Goal: Task Accomplishment & Management: Manage account settings

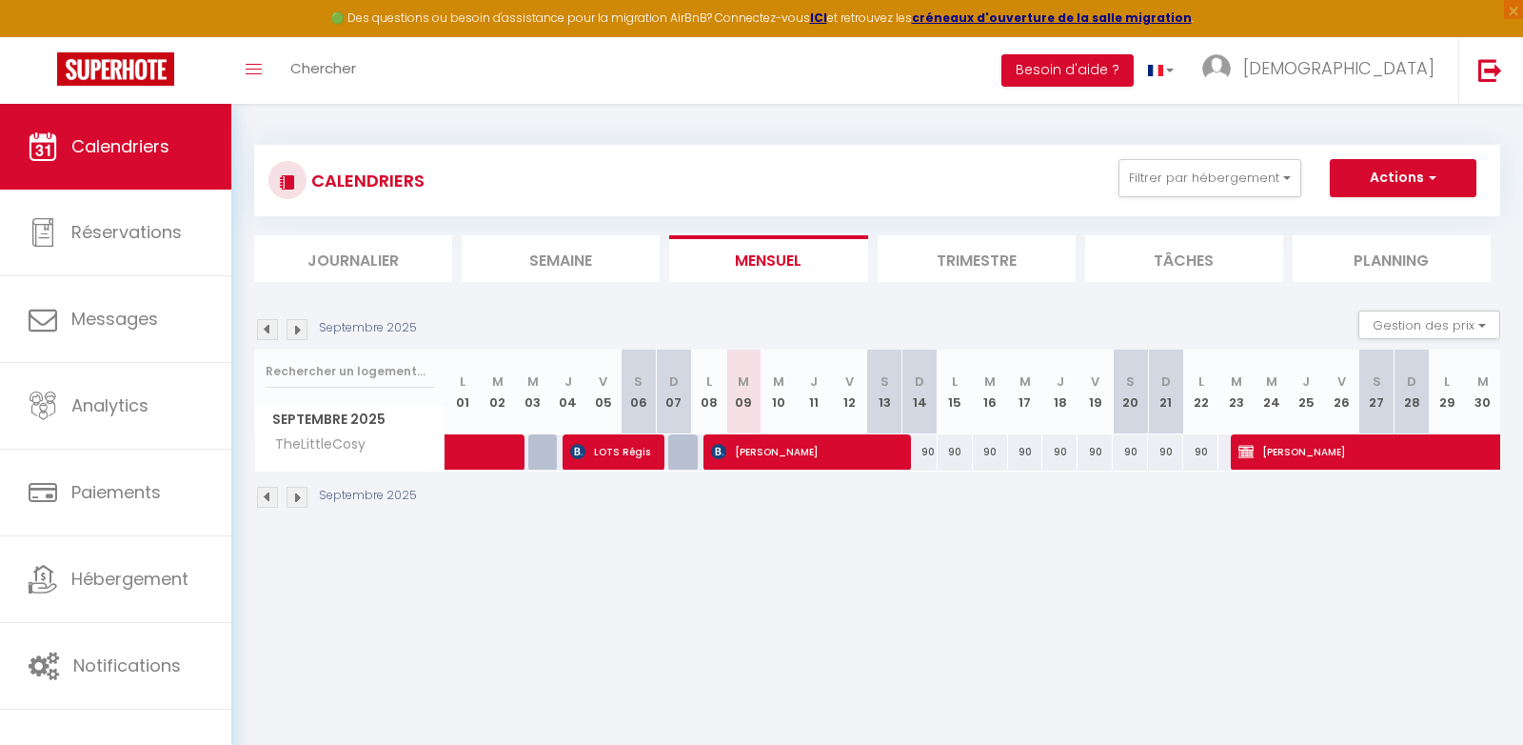
click at [264, 328] on img at bounding box center [267, 329] width 21 height 21
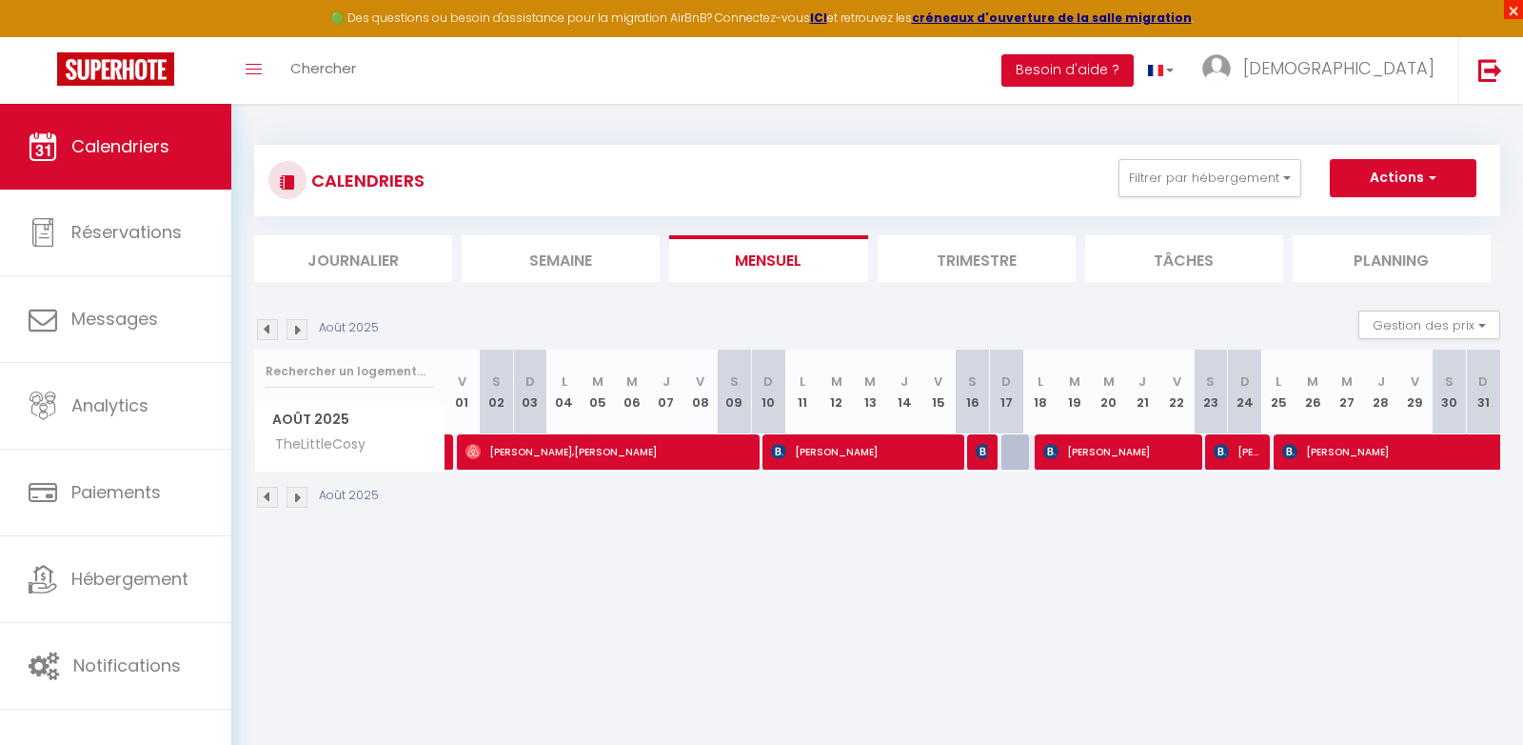
click at [1513, 10] on span "×" at bounding box center [1513, 9] width 19 height 19
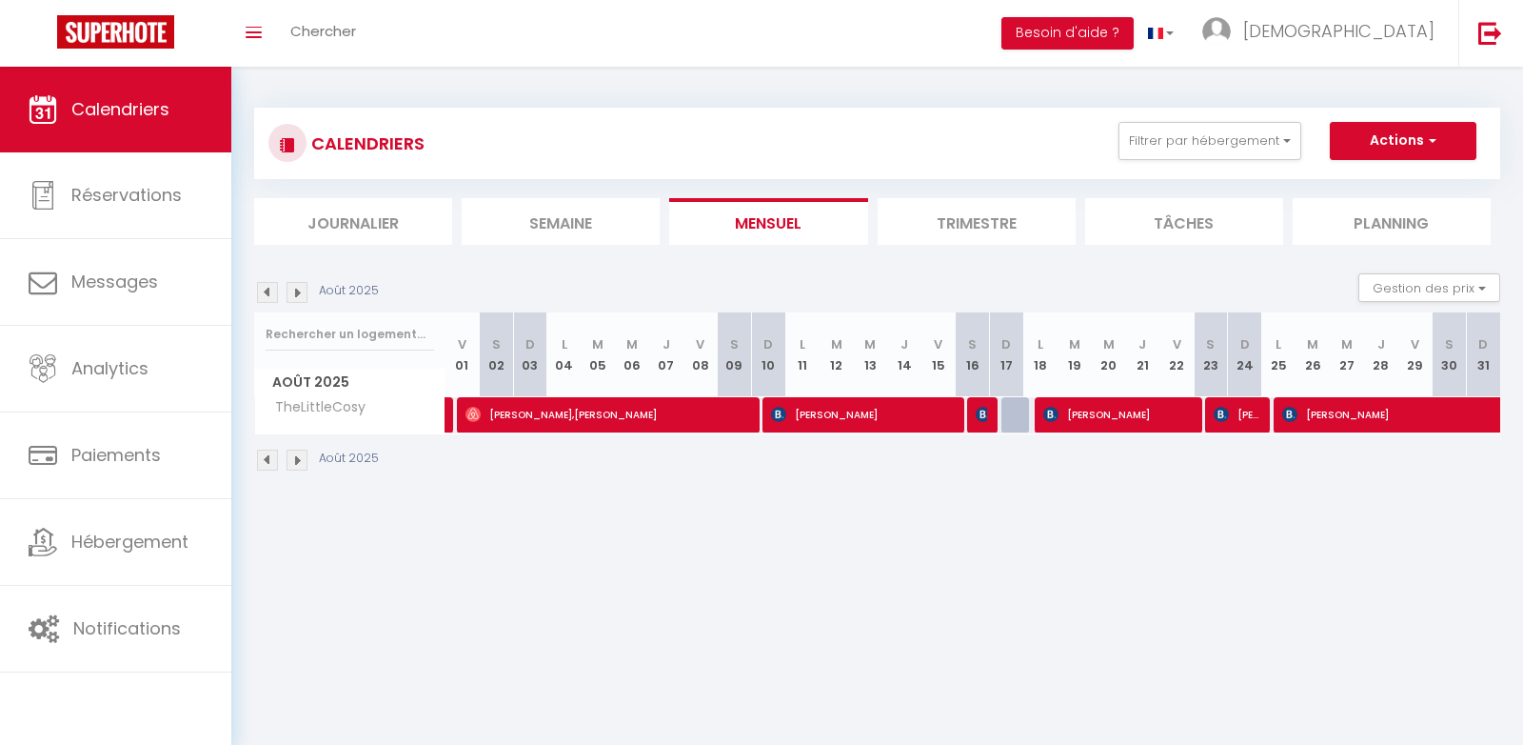
click at [259, 283] on img at bounding box center [267, 292] width 21 height 21
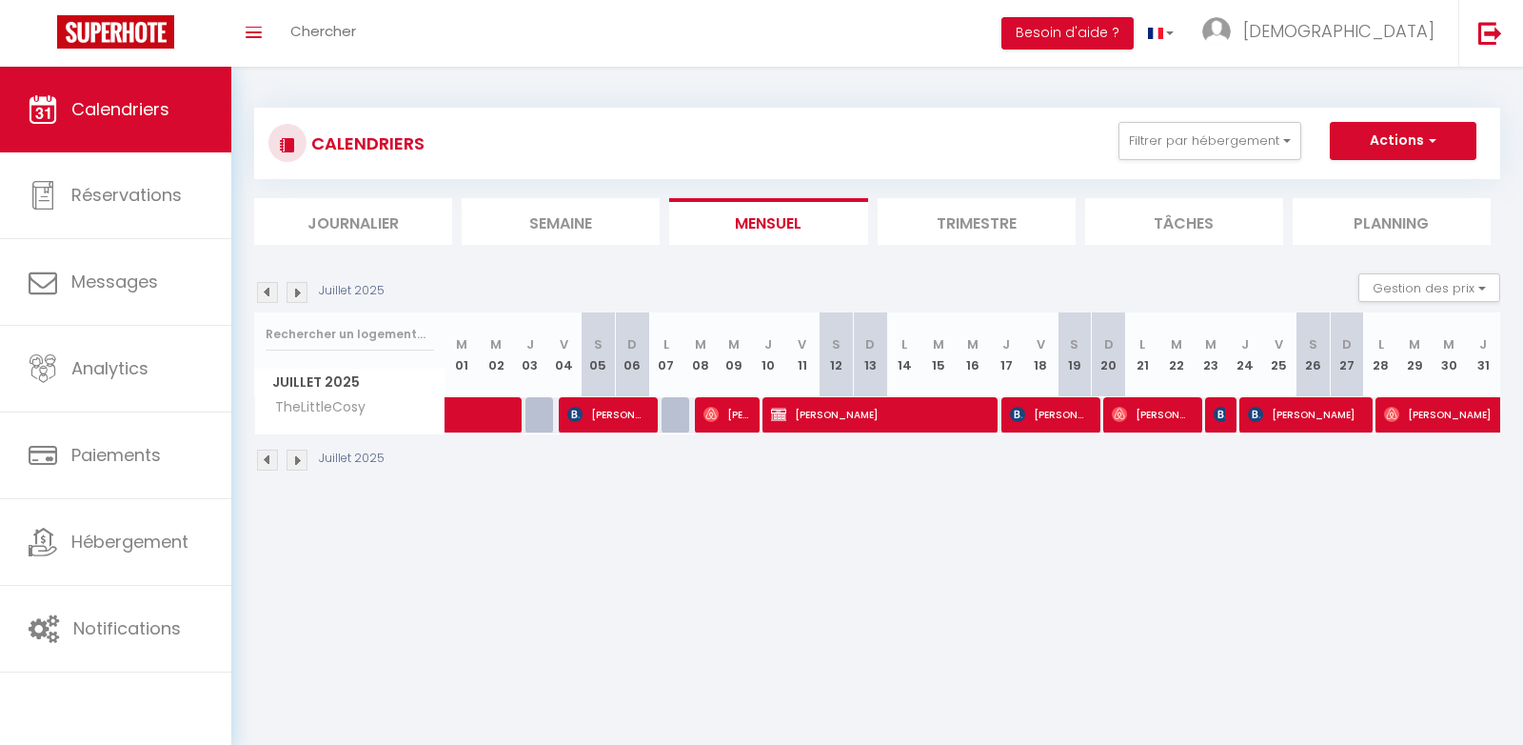
click at [295, 291] on img at bounding box center [297, 292] width 21 height 21
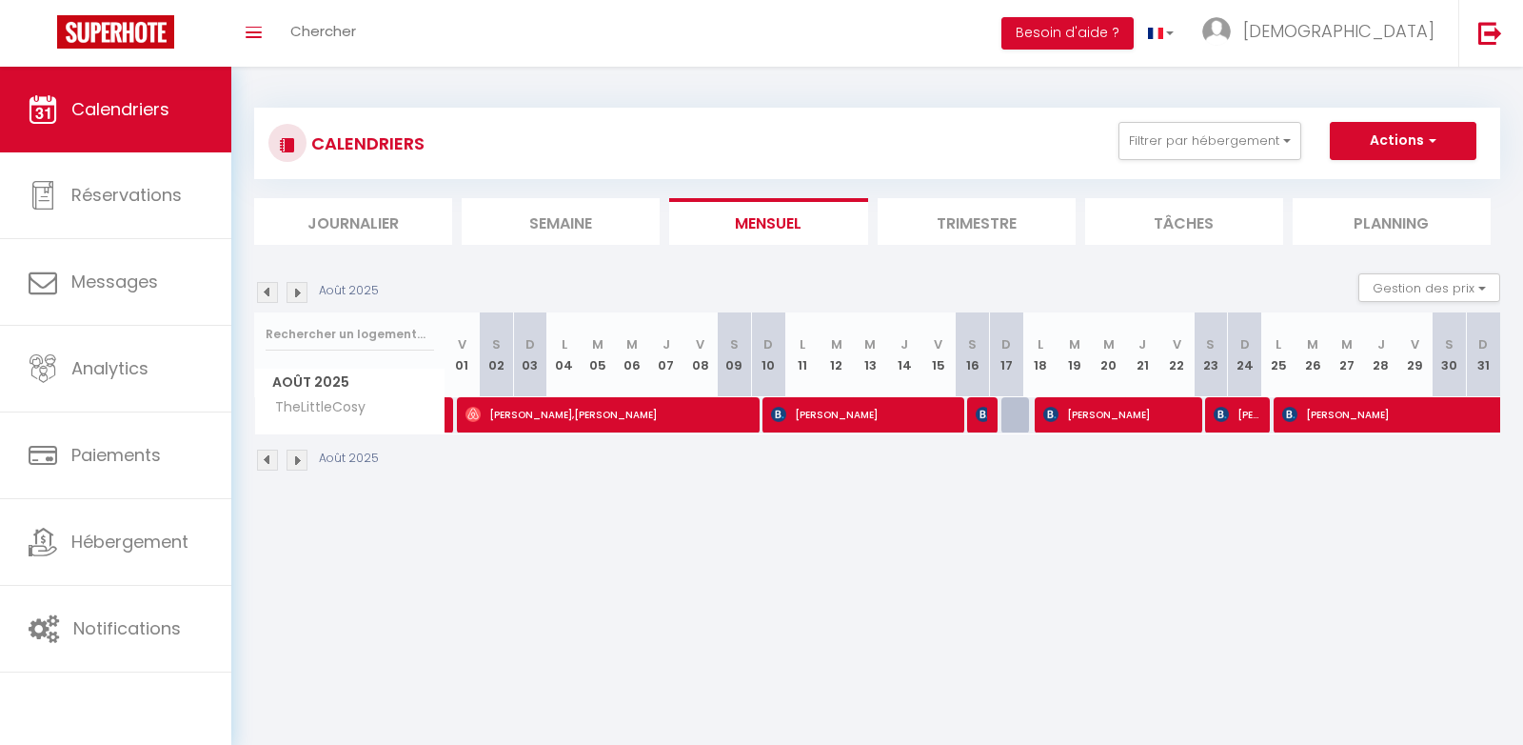
click at [269, 289] on img at bounding box center [267, 292] width 21 height 21
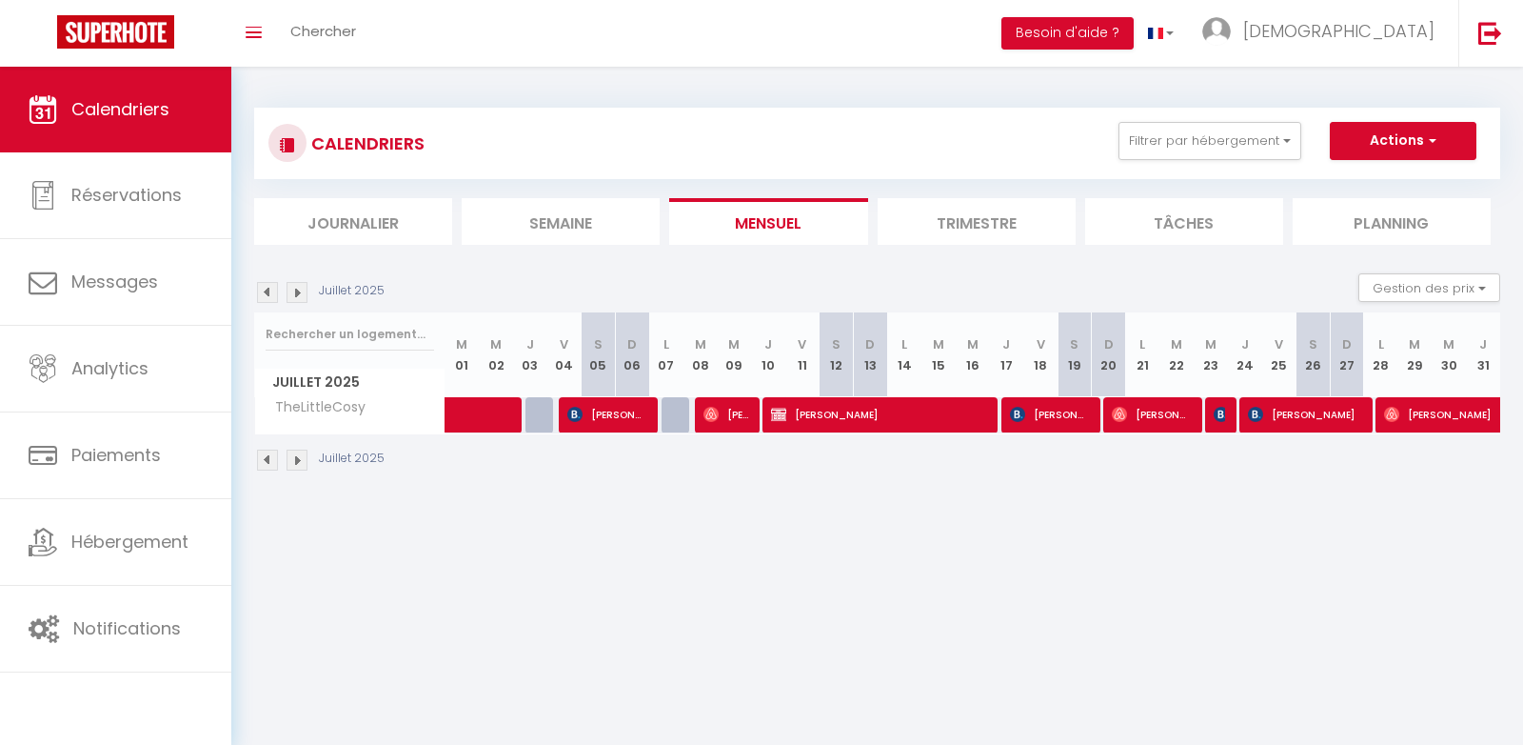
click at [299, 289] on img at bounding box center [297, 292] width 21 height 21
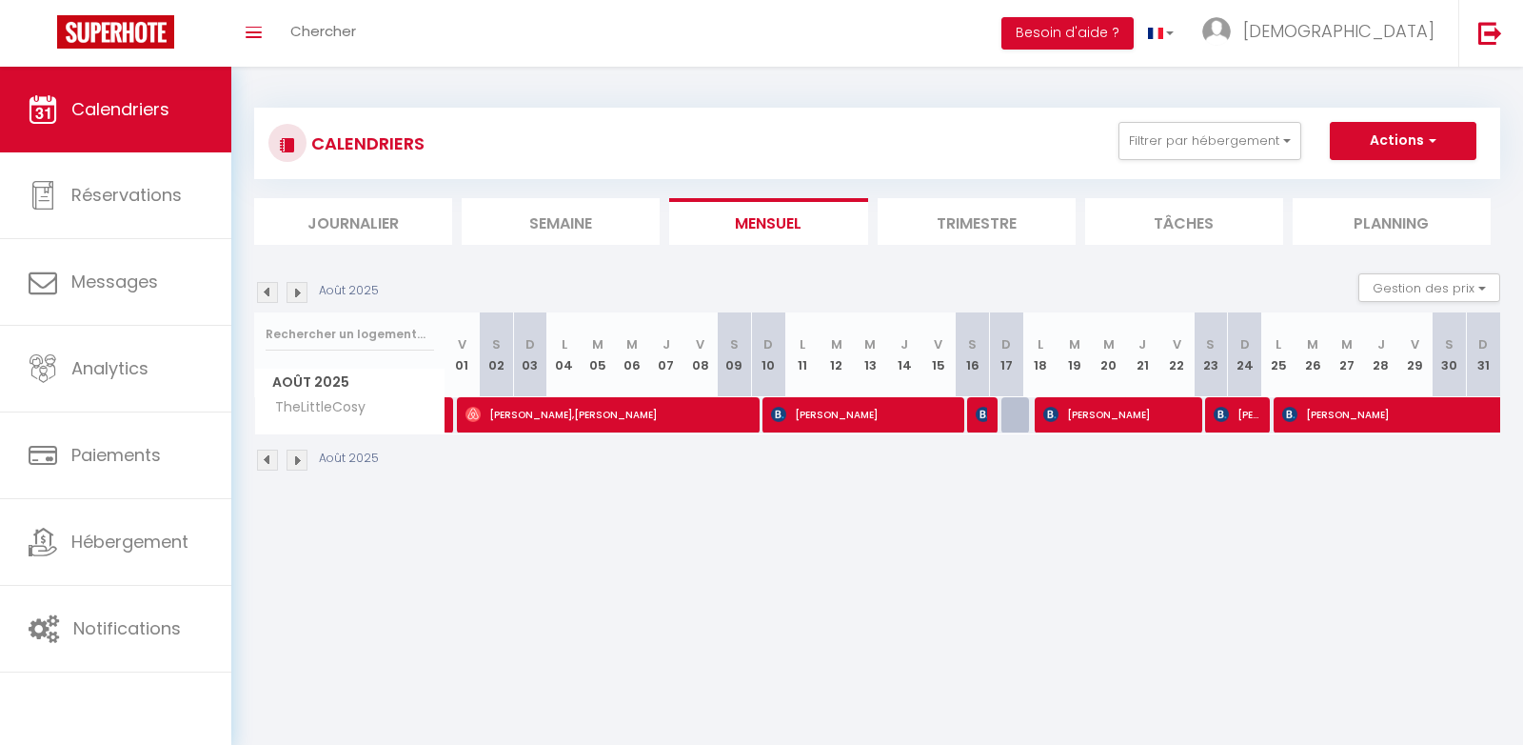
click at [265, 287] on img at bounding box center [267, 292] width 21 height 21
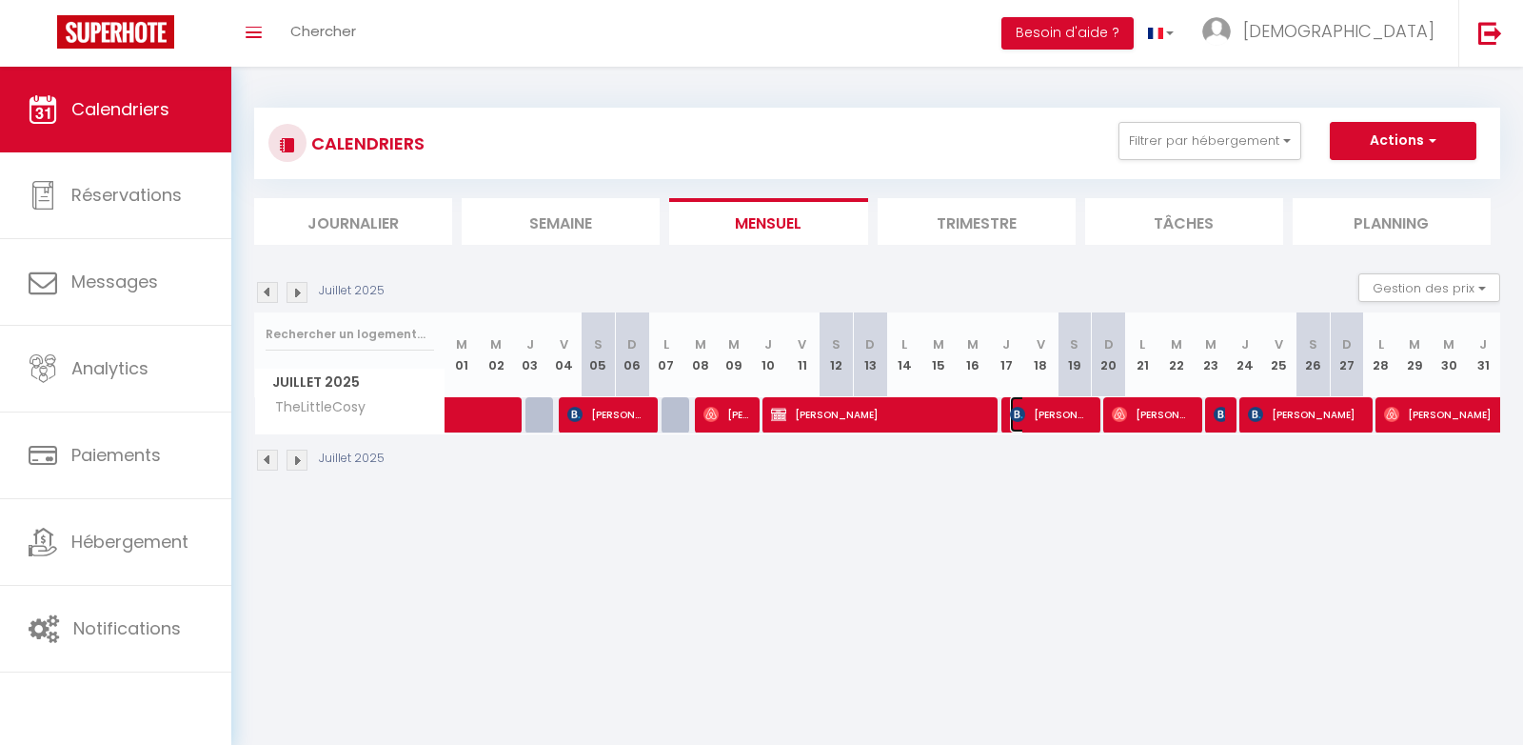
click at [1058, 418] on span "[PERSON_NAME]" at bounding box center [1050, 414] width 80 height 36
select select "OK"
select select "KO"
select select "1"
select select "0"
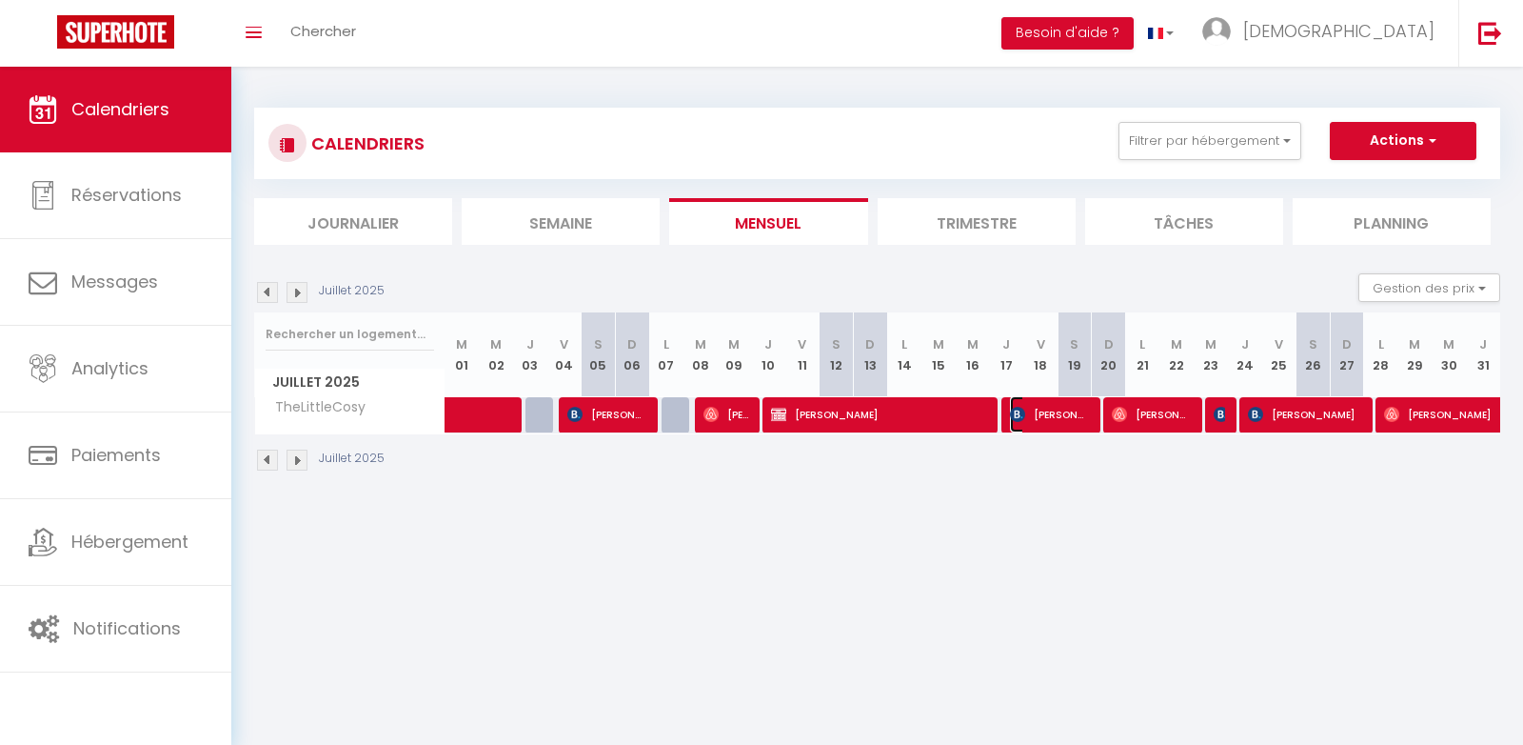
select select "1"
select select
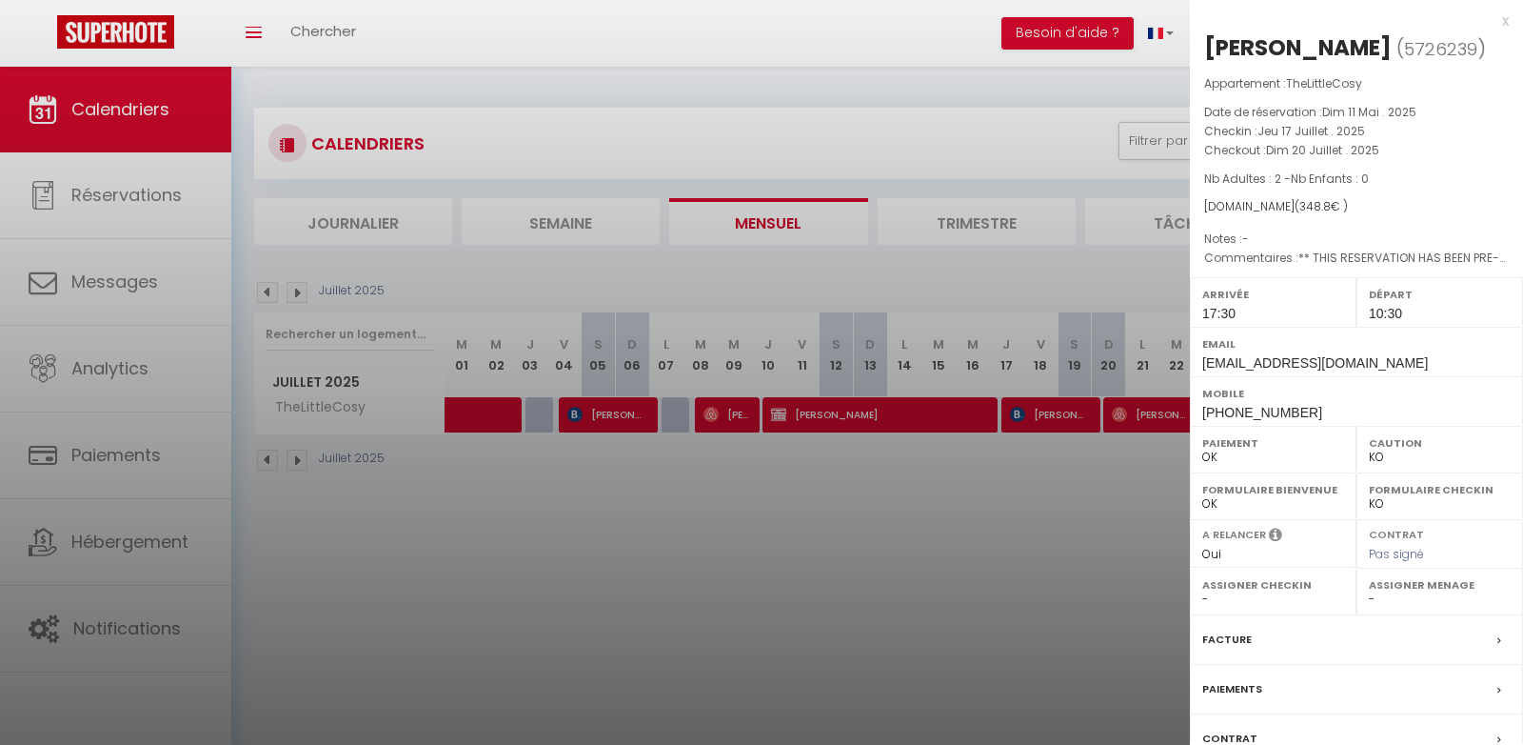
click at [882, 651] on div at bounding box center [761, 372] width 1523 height 745
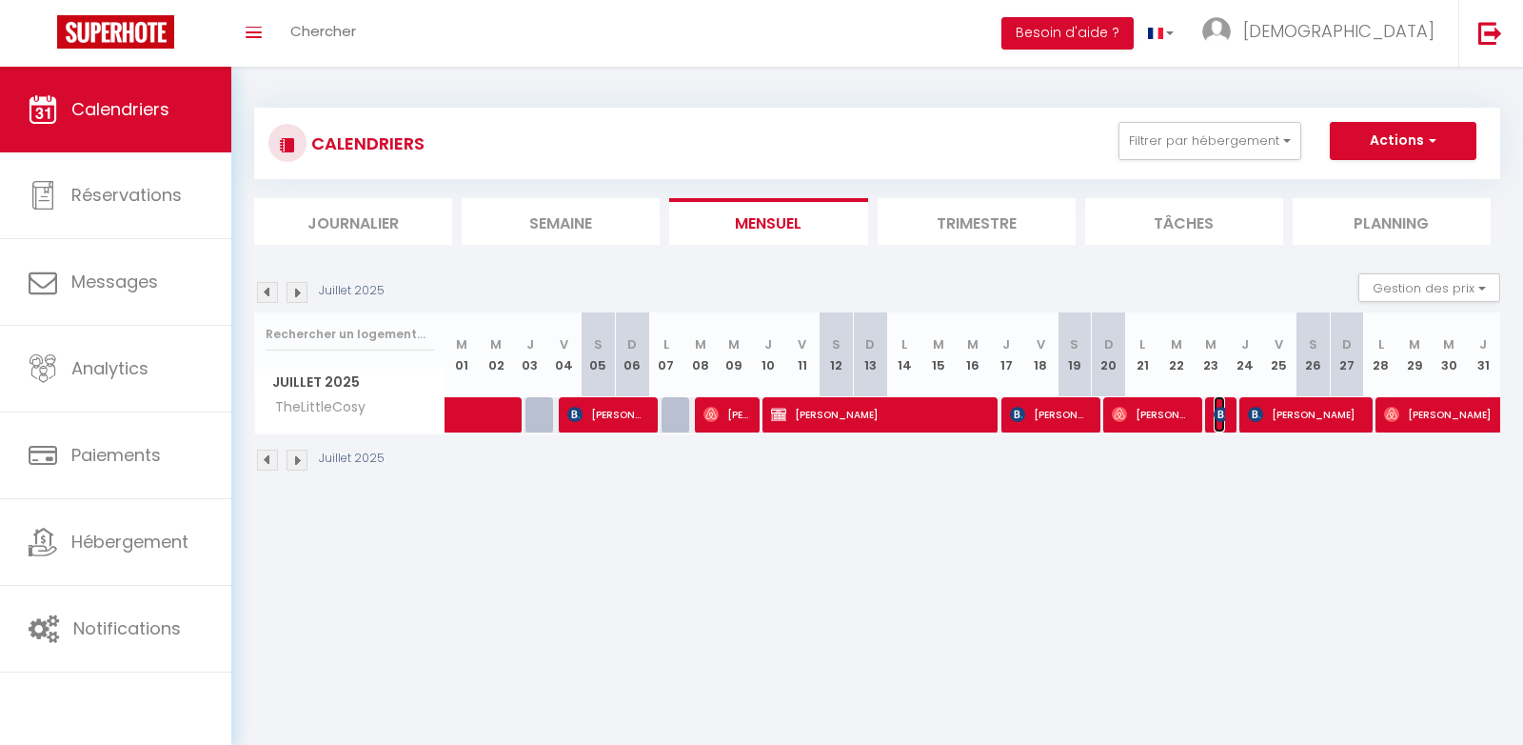
click at [1224, 411] on img at bounding box center [1221, 414] width 15 height 15
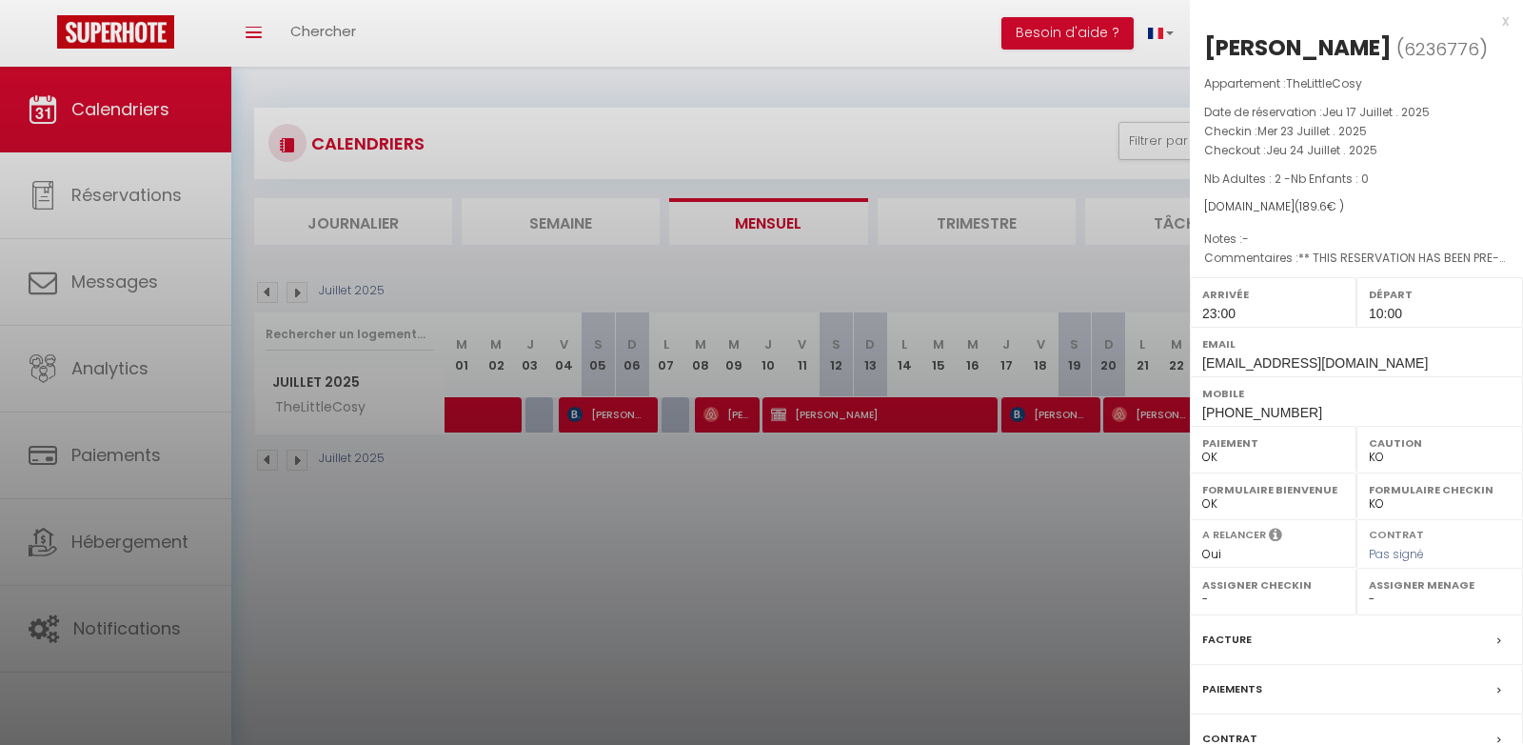
click at [1159, 474] on div at bounding box center [761, 372] width 1523 height 745
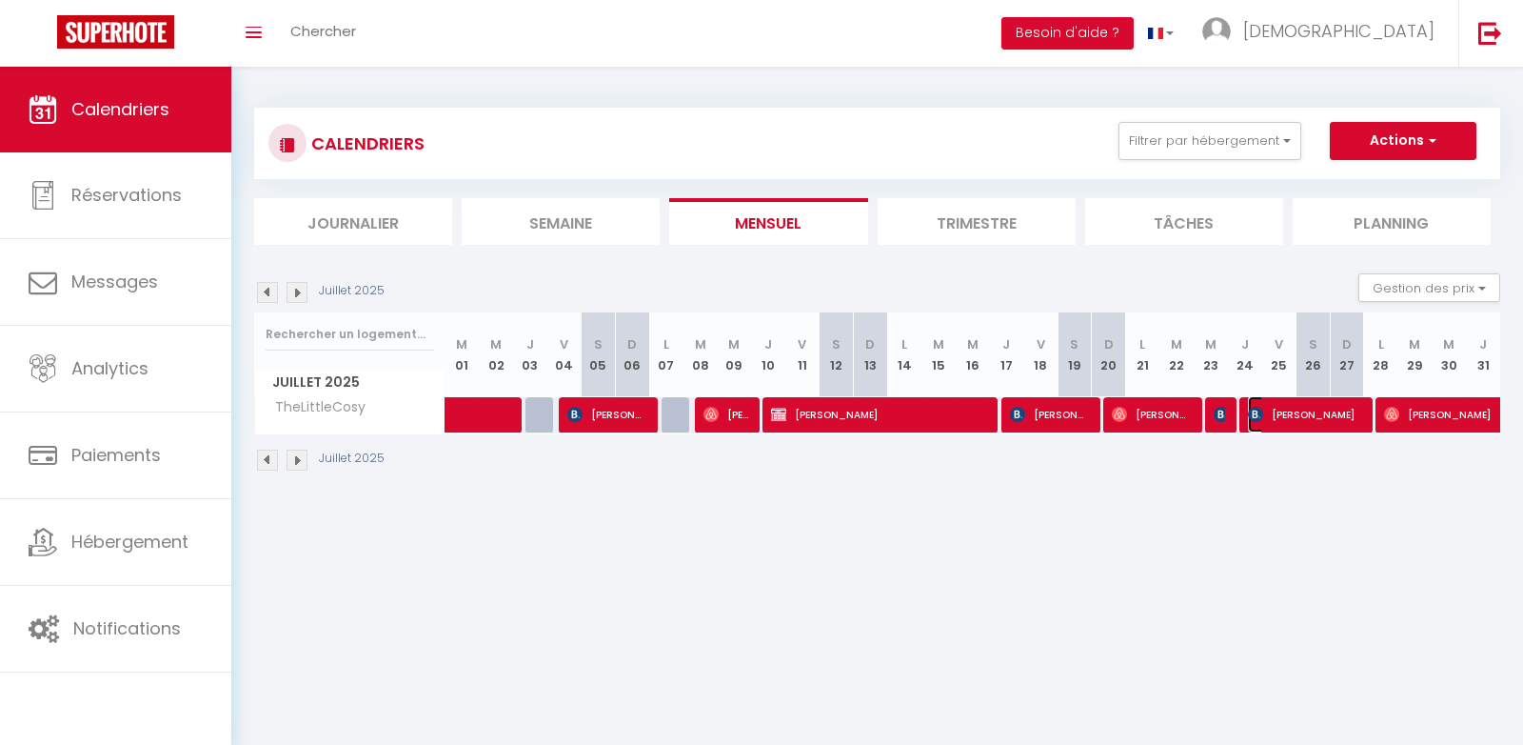
click at [1320, 415] on span "[PERSON_NAME]" at bounding box center [1305, 414] width 114 height 36
select select "0"
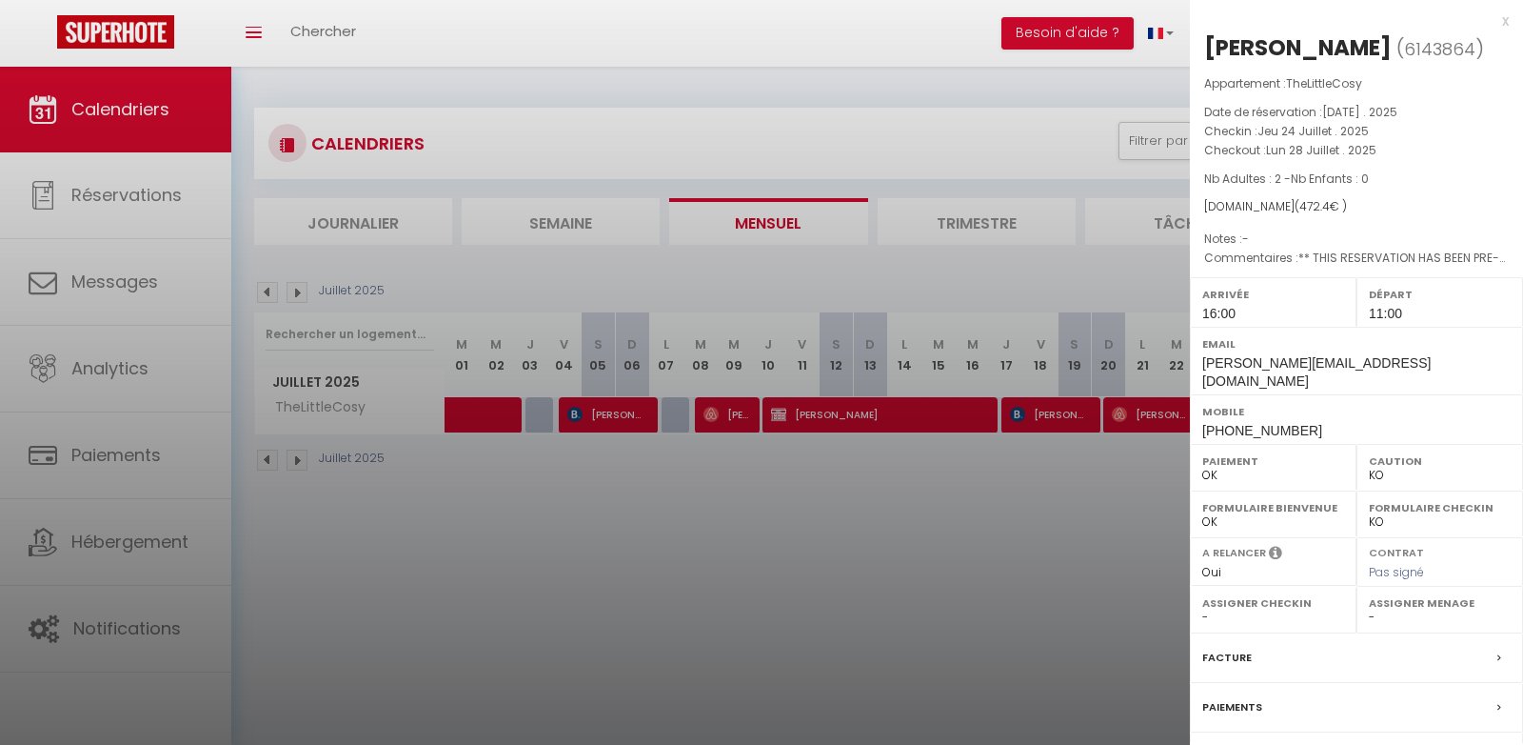
click at [920, 468] on div at bounding box center [761, 372] width 1523 height 745
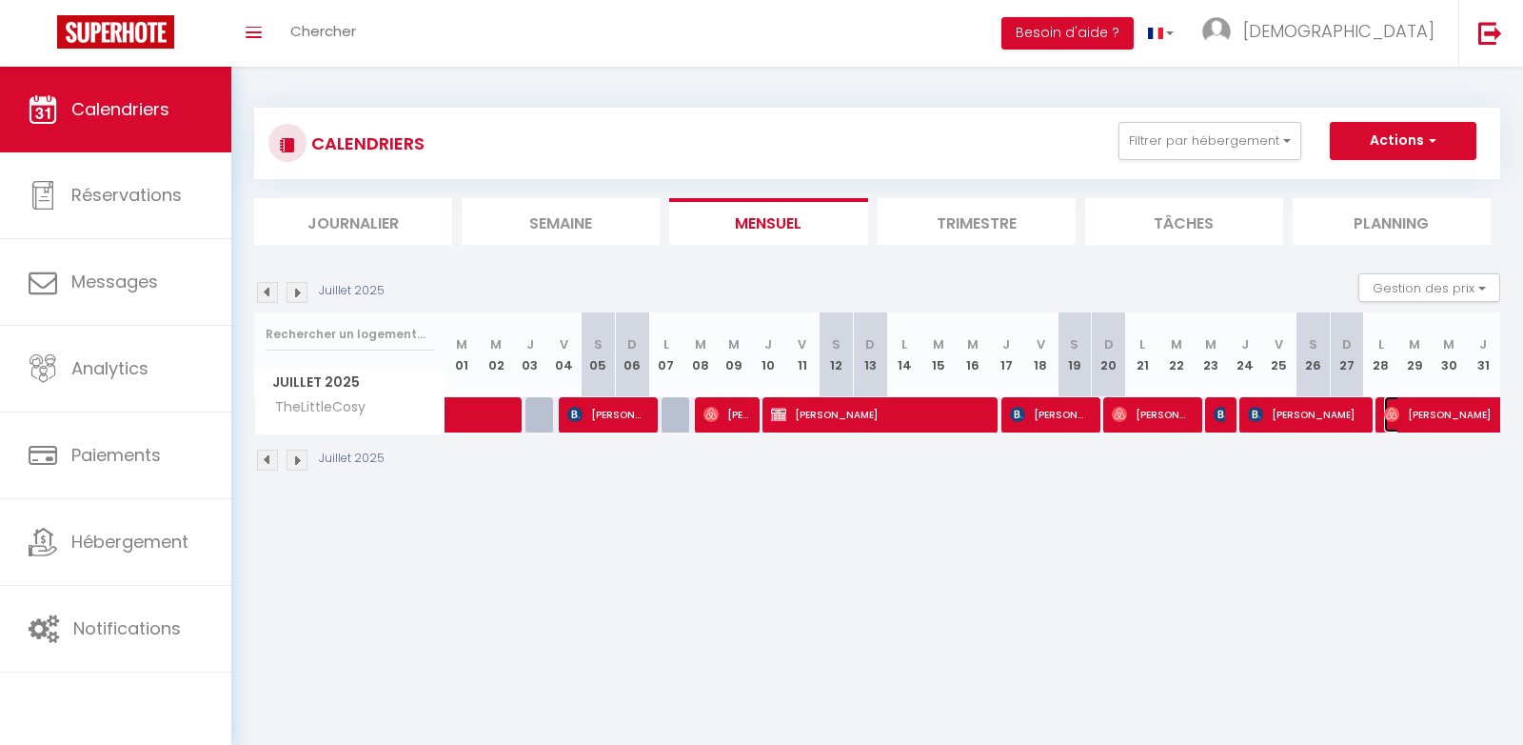
click at [1419, 412] on span "[PERSON_NAME]" at bounding box center [1471, 414] width 175 height 36
select select "OK"
select select "1"
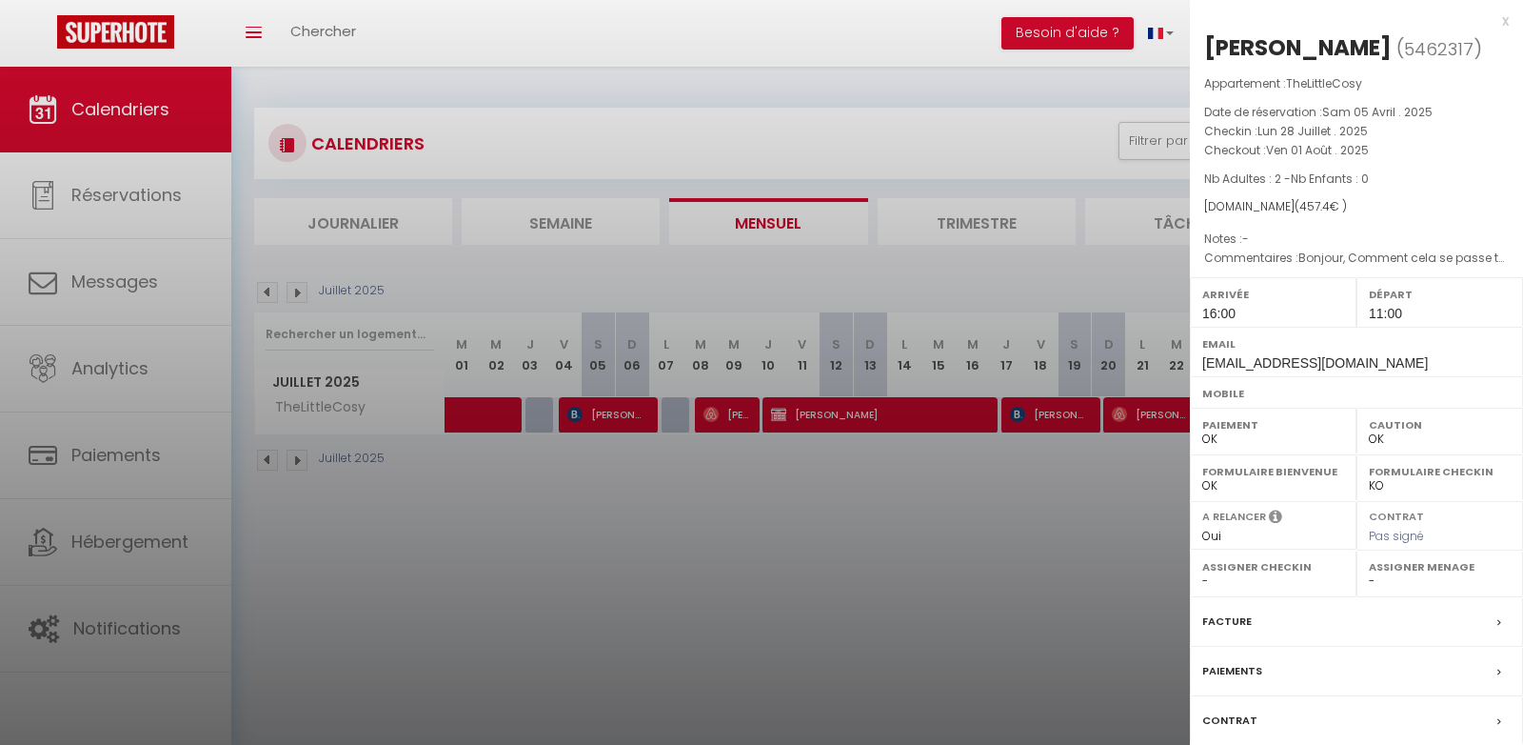
click at [798, 670] on div at bounding box center [761, 372] width 1523 height 745
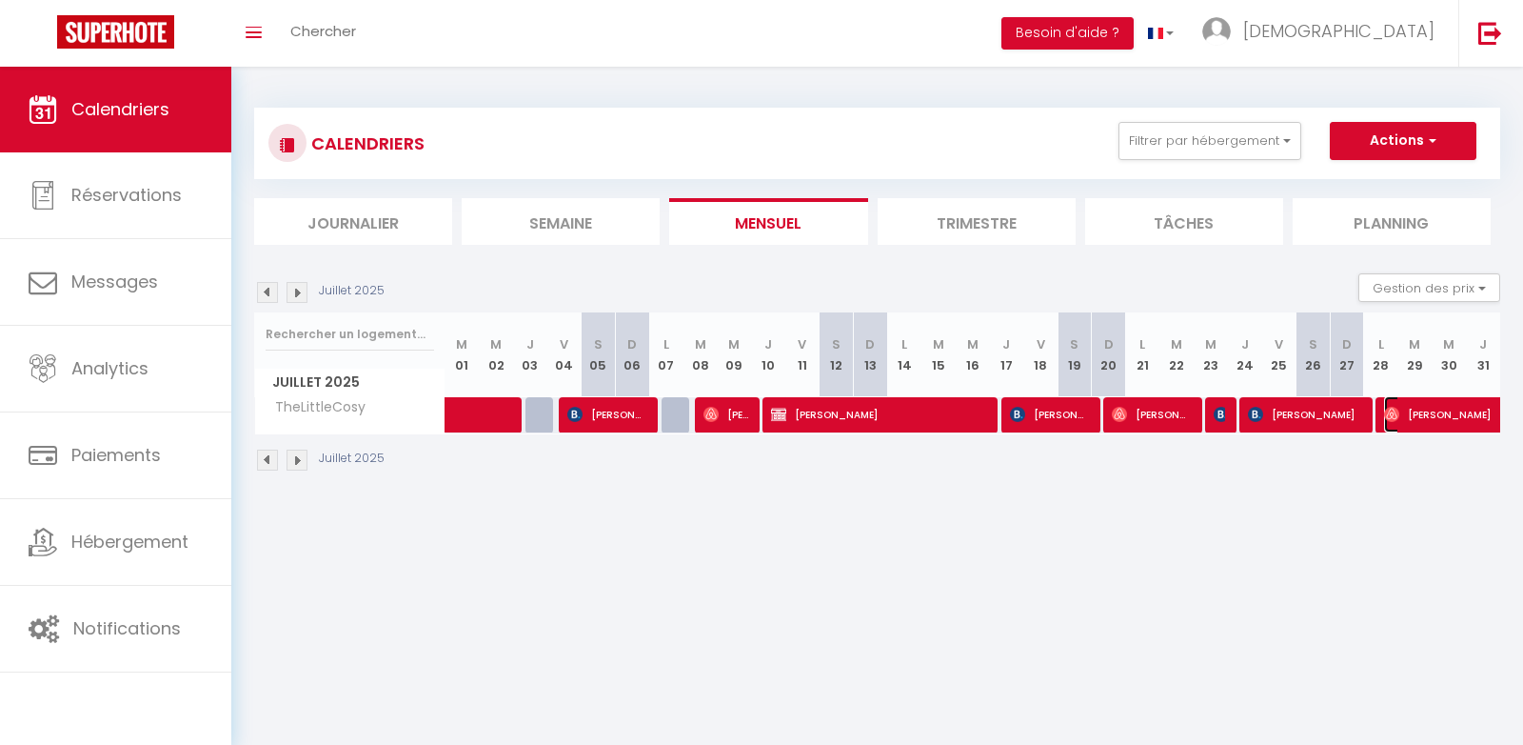
click at [1424, 413] on span "[PERSON_NAME]" at bounding box center [1471, 414] width 175 height 36
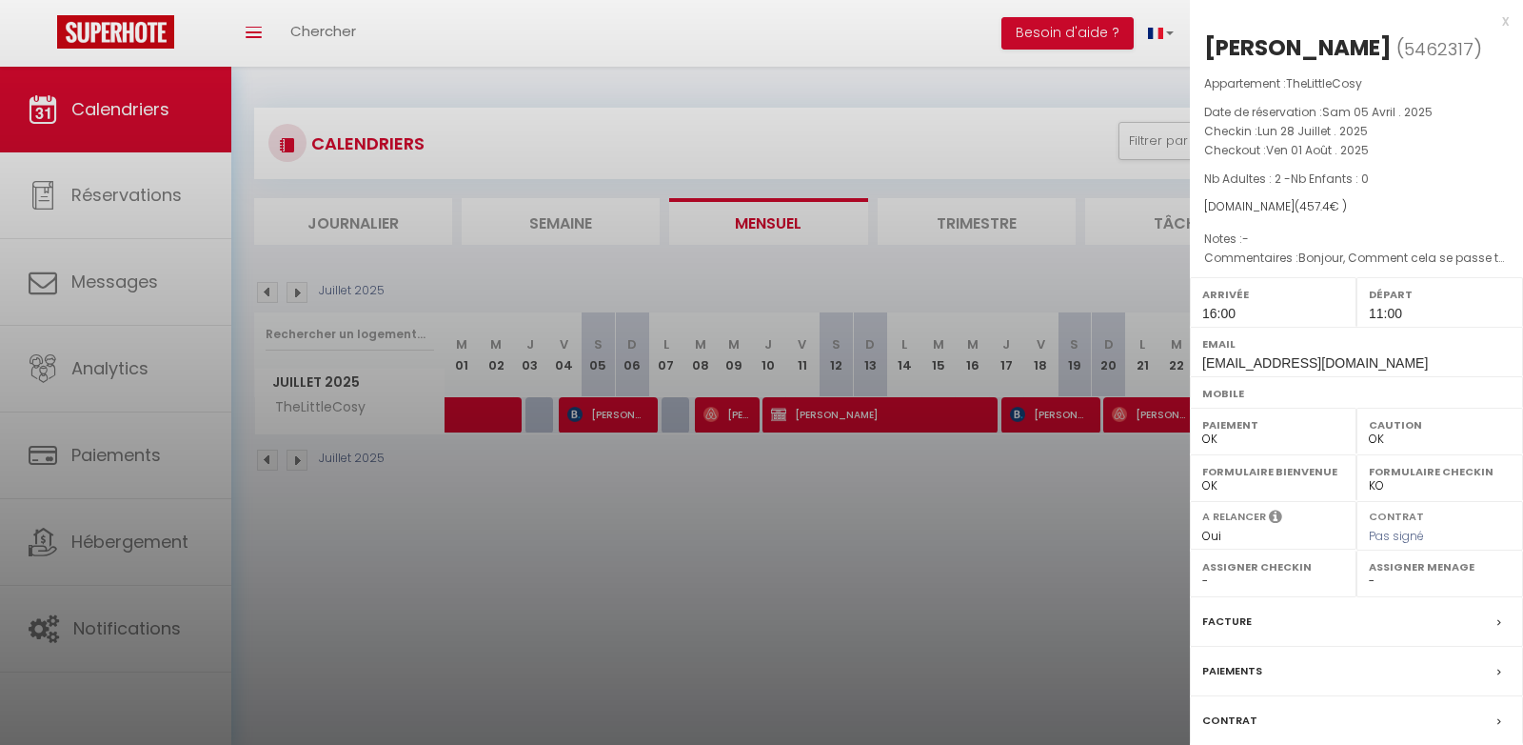
click at [1076, 502] on div at bounding box center [761, 372] width 1523 height 745
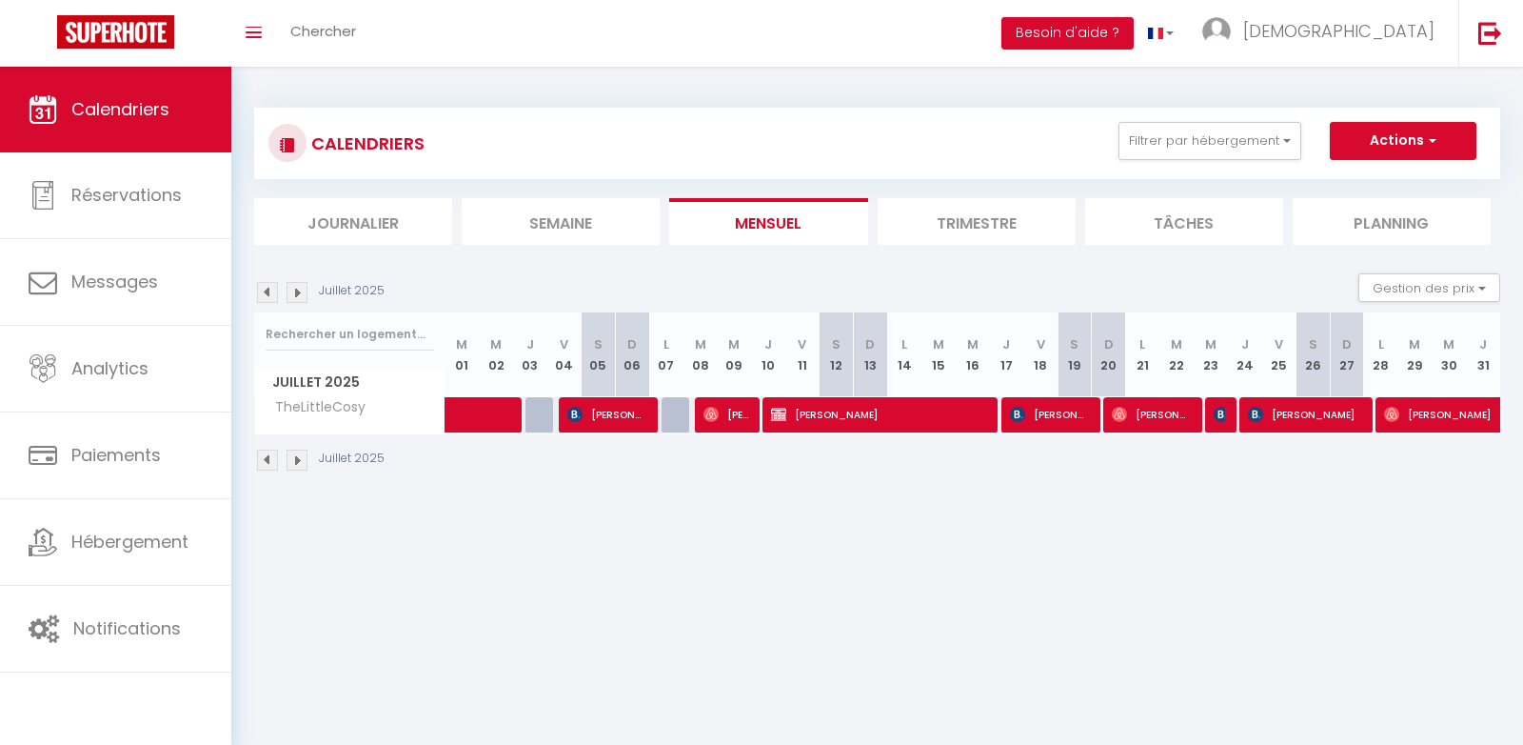
click at [294, 284] on img at bounding box center [297, 292] width 21 height 21
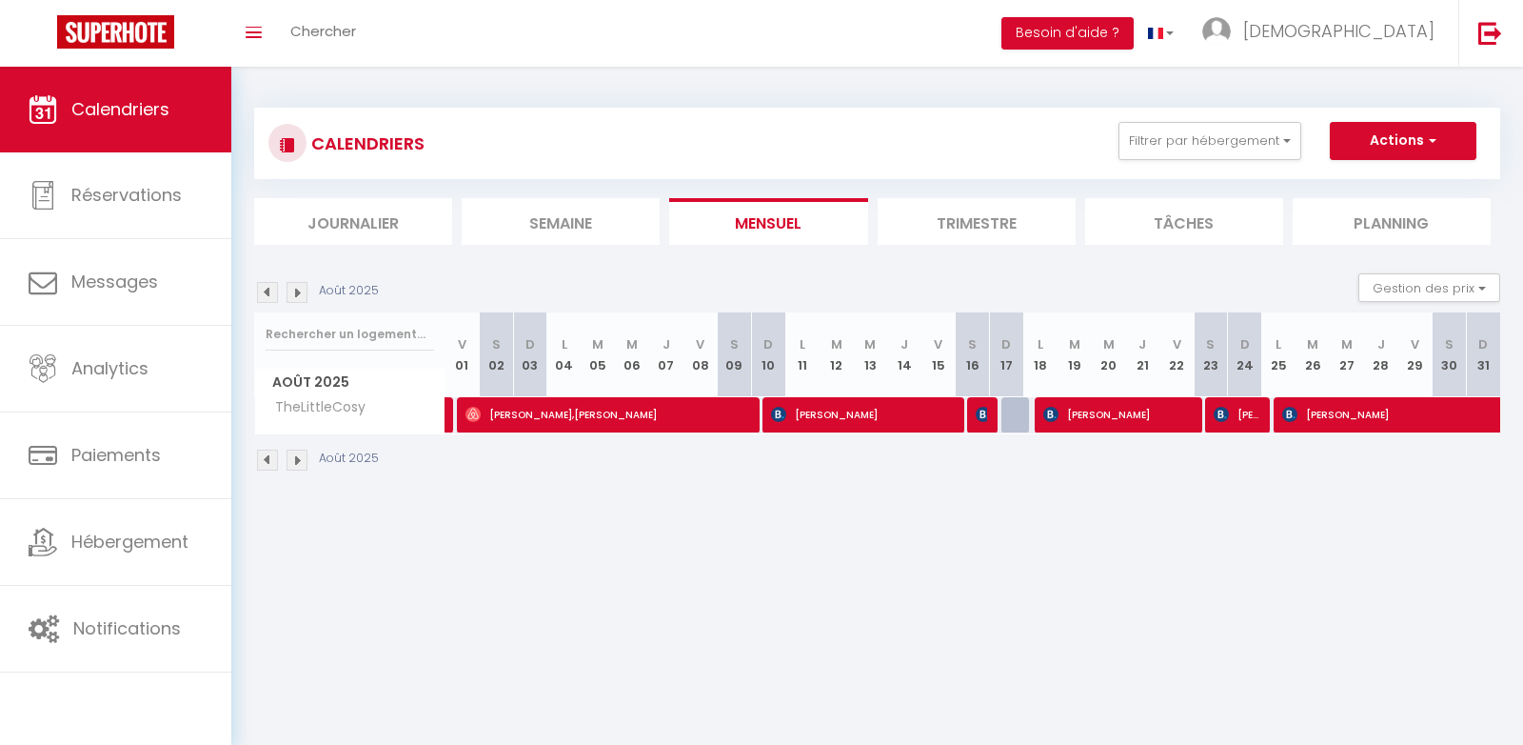
click at [558, 646] on body "🟢 Des questions ou besoin d'assistance pour la migration AirBnB? Connectez-vous…" at bounding box center [761, 439] width 1523 height 745
click at [549, 407] on span "[PERSON_NAME],[PERSON_NAME]" at bounding box center [609, 414] width 286 height 36
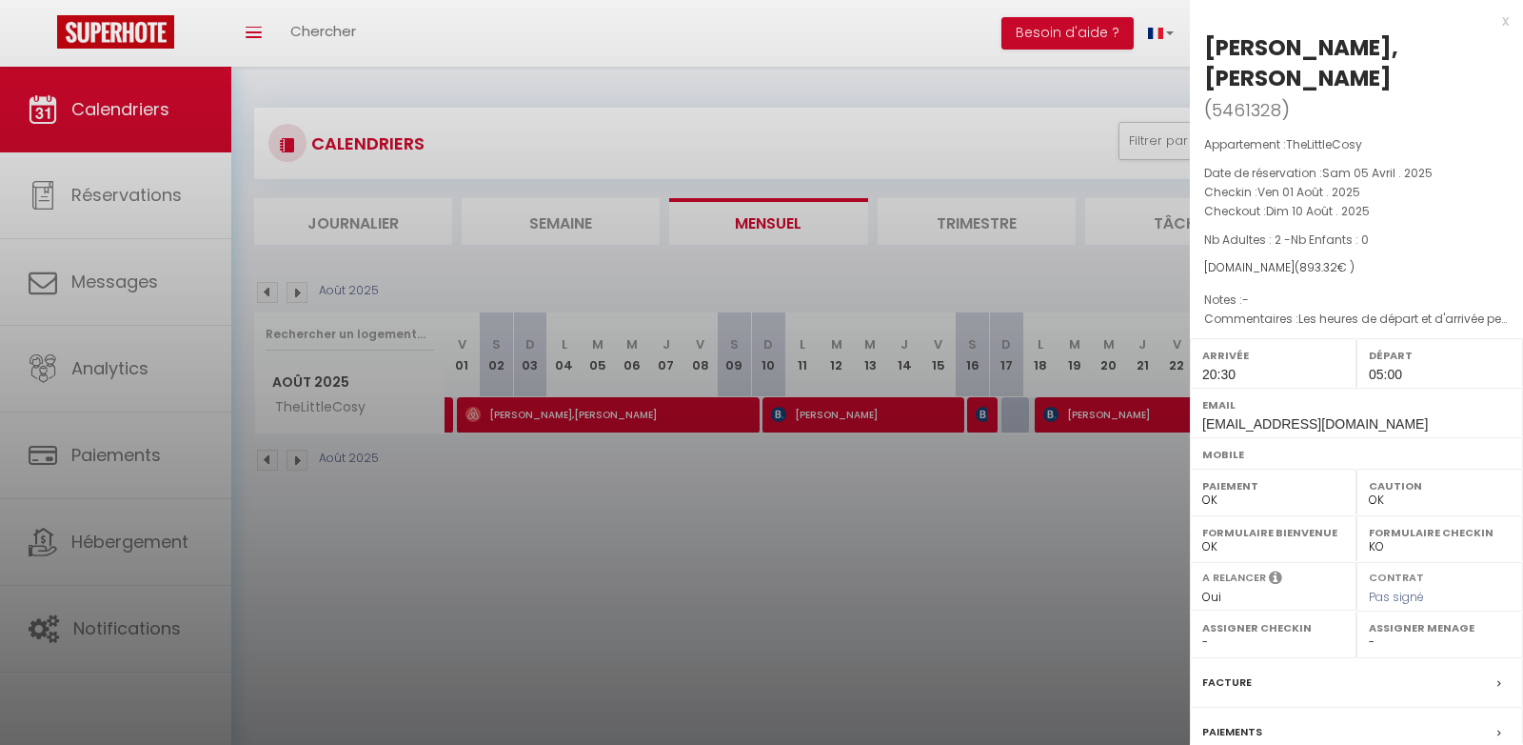
click at [804, 483] on div at bounding box center [761, 372] width 1523 height 745
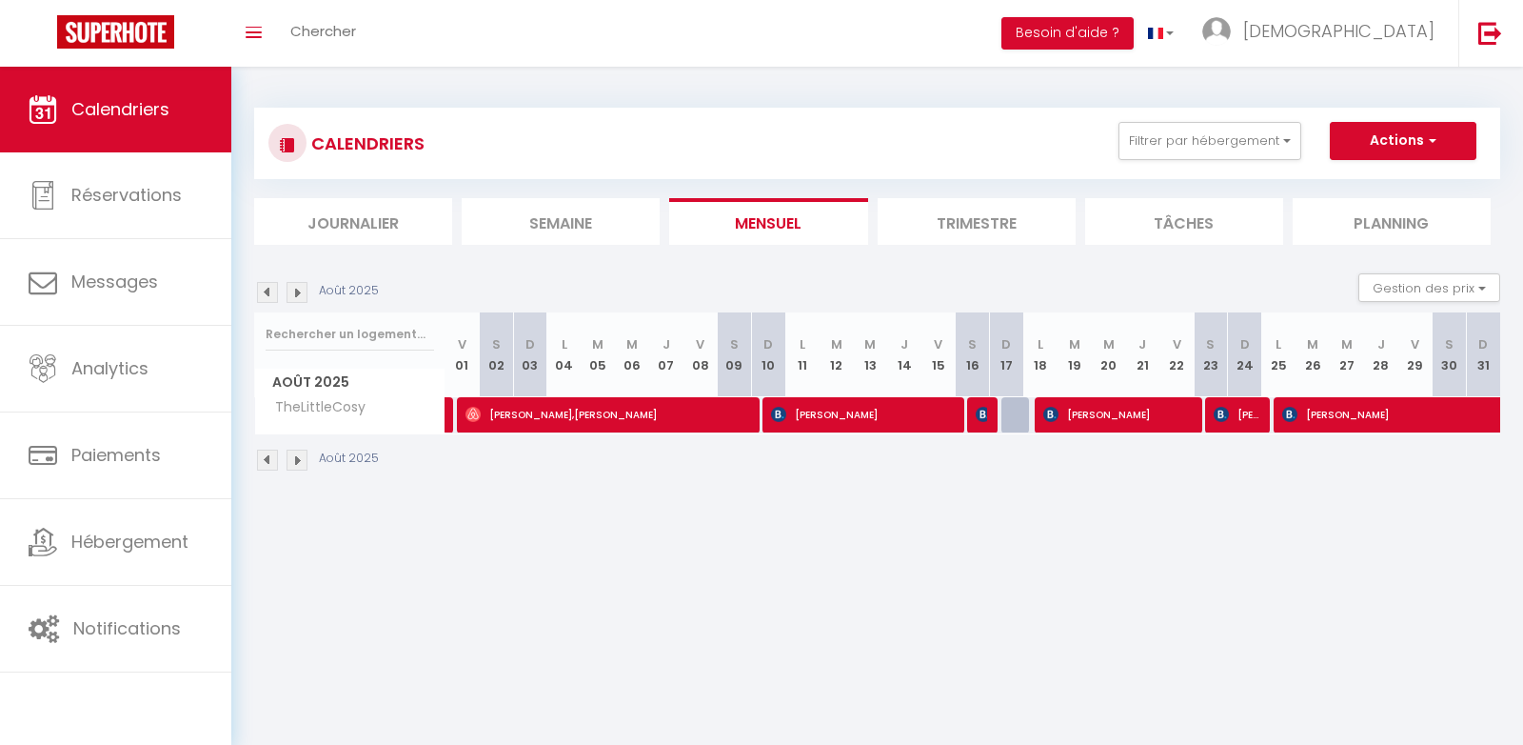
click at [266, 291] on img at bounding box center [267, 292] width 21 height 21
select select "0"
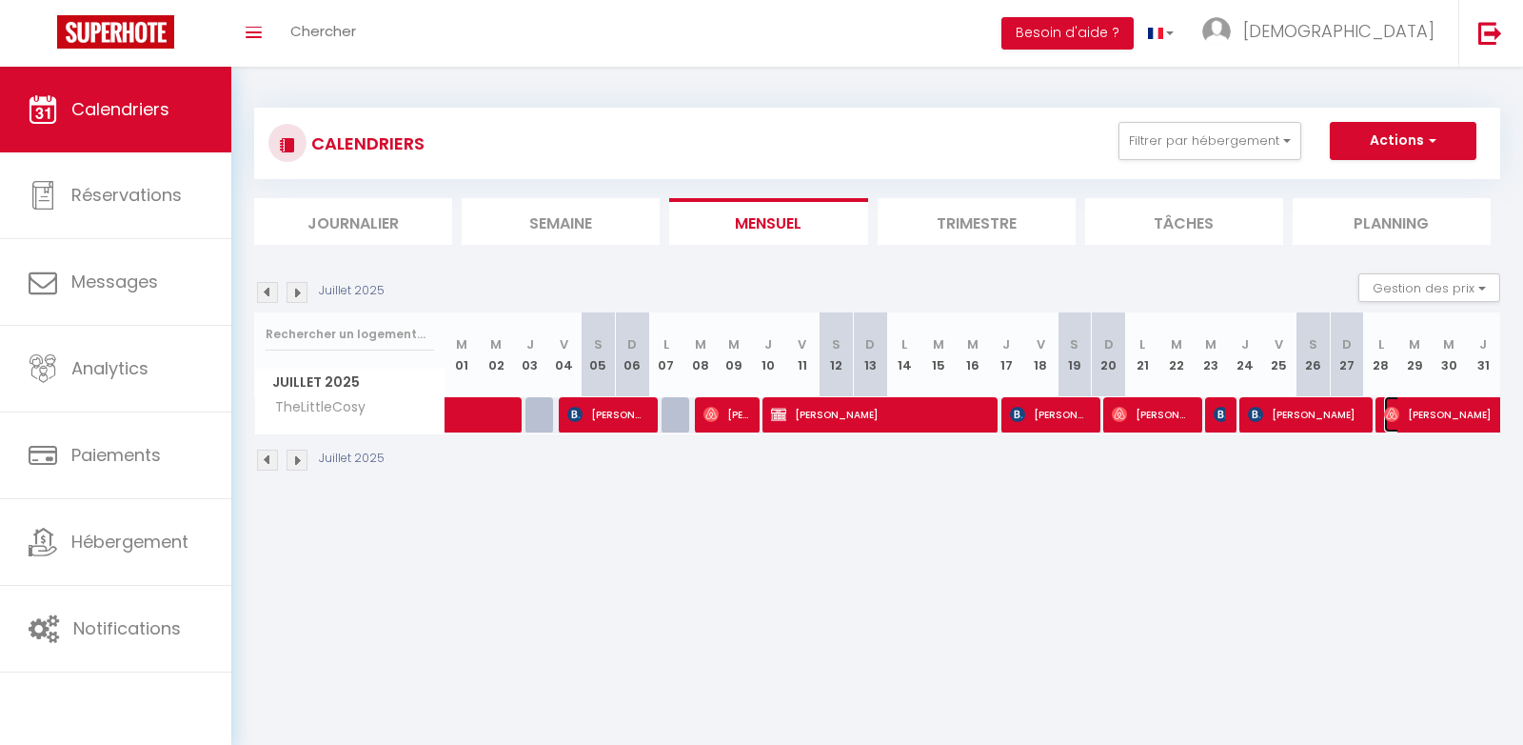
click at [1409, 412] on span "[PERSON_NAME]" at bounding box center [1471, 414] width 175 height 36
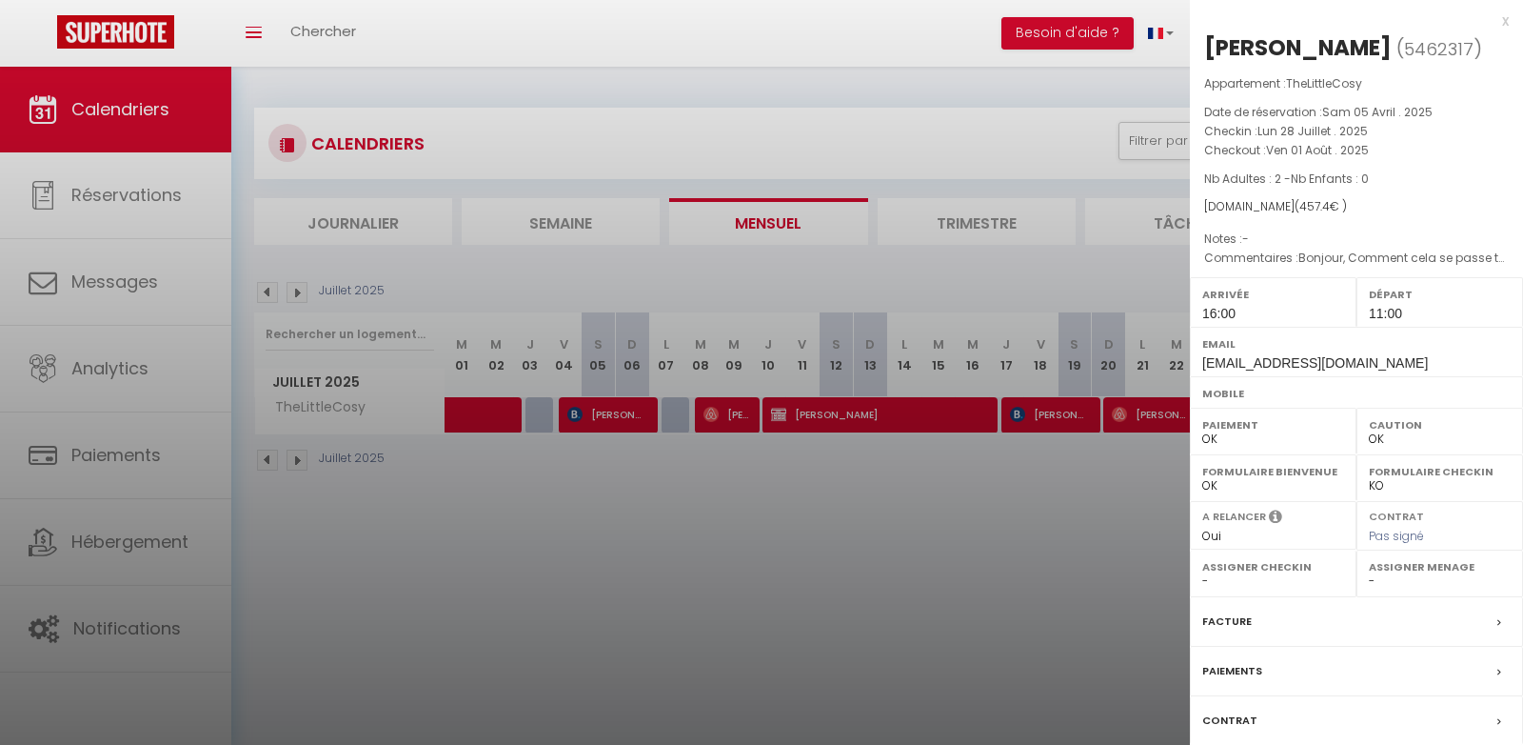
click at [1503, 19] on div "x" at bounding box center [1349, 21] width 319 height 23
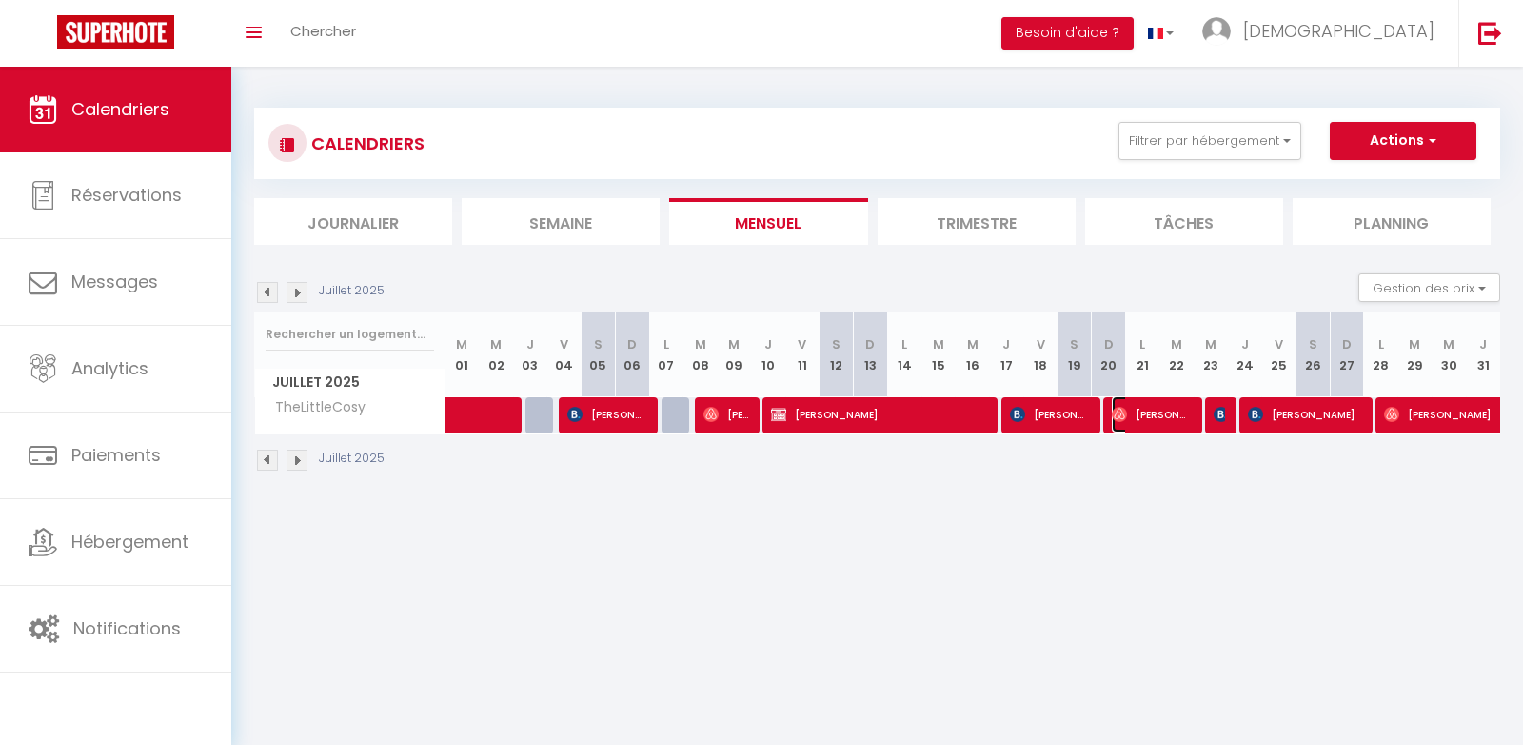
click at [1158, 421] on span "[PERSON_NAME]" at bounding box center [1152, 414] width 80 height 36
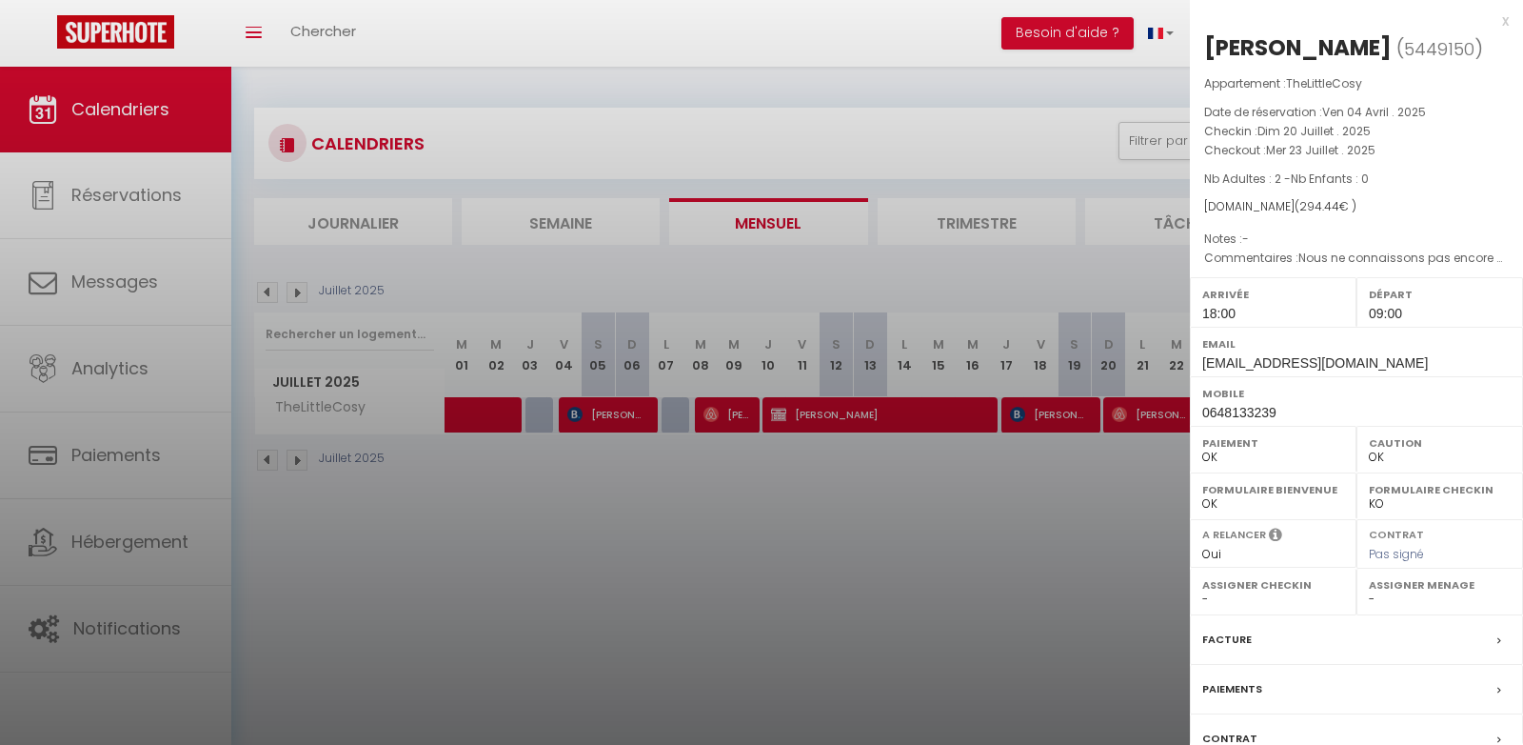
click at [955, 481] on div at bounding box center [761, 372] width 1523 height 745
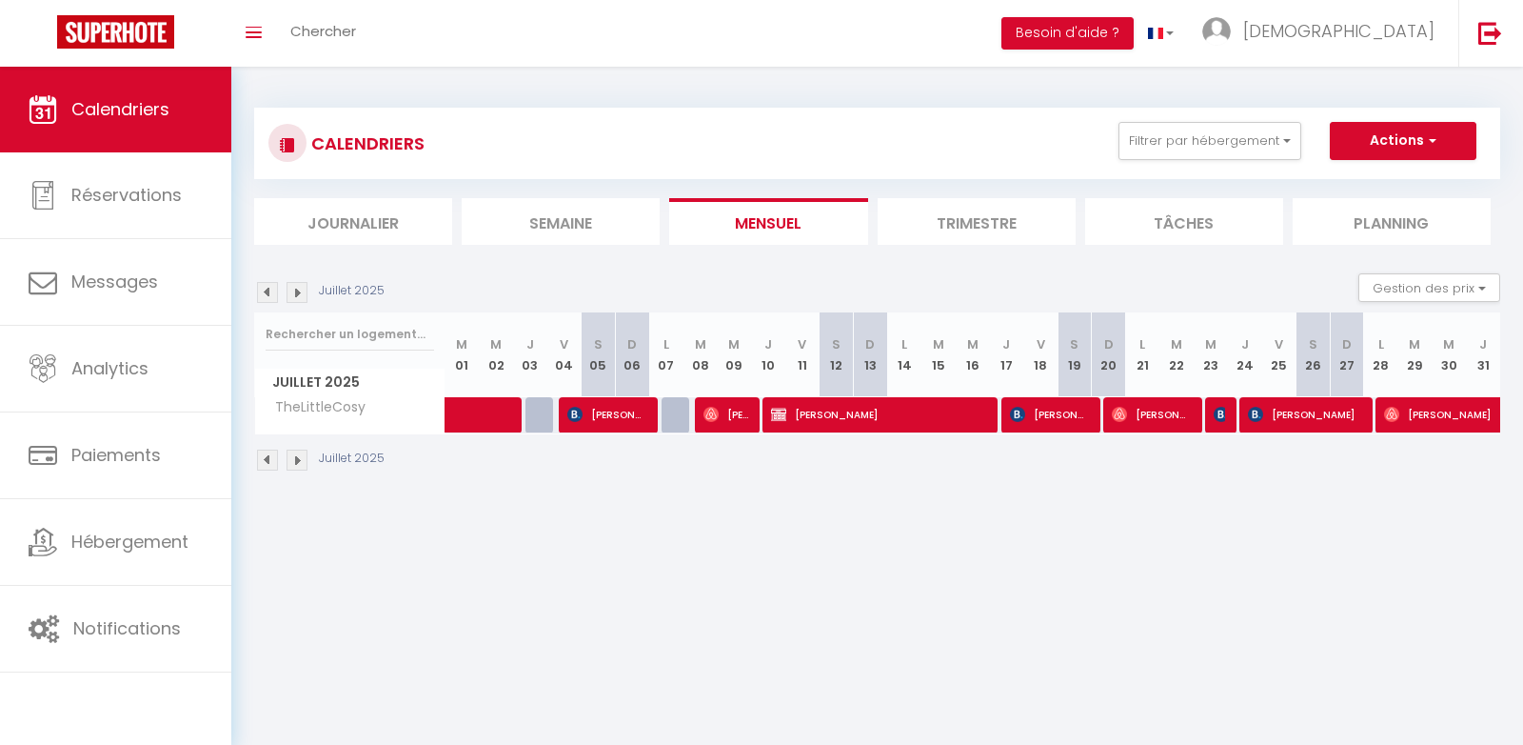
click at [302, 299] on img at bounding box center [297, 292] width 21 height 21
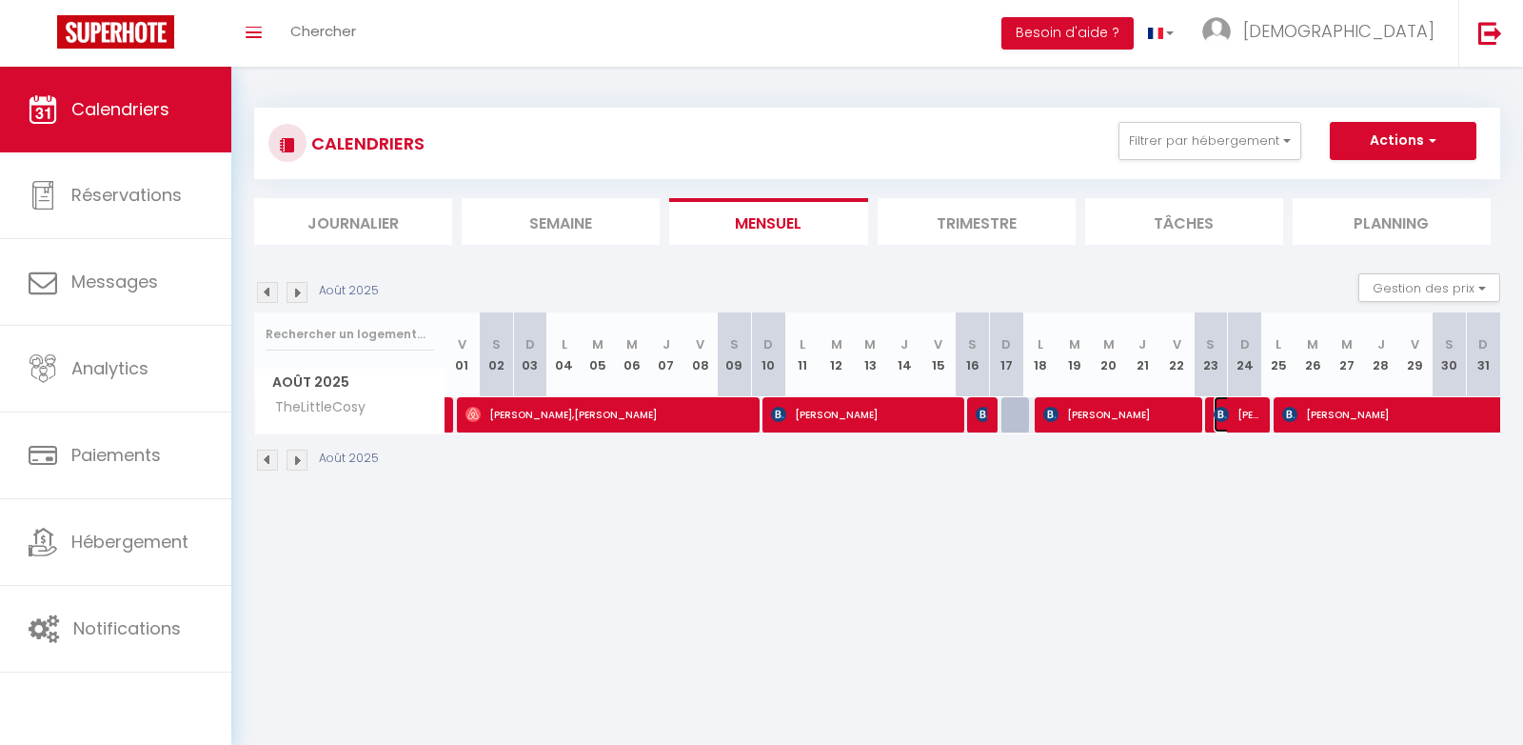
click at [1226, 420] on img at bounding box center [1221, 414] width 15 height 15
select select "KO"
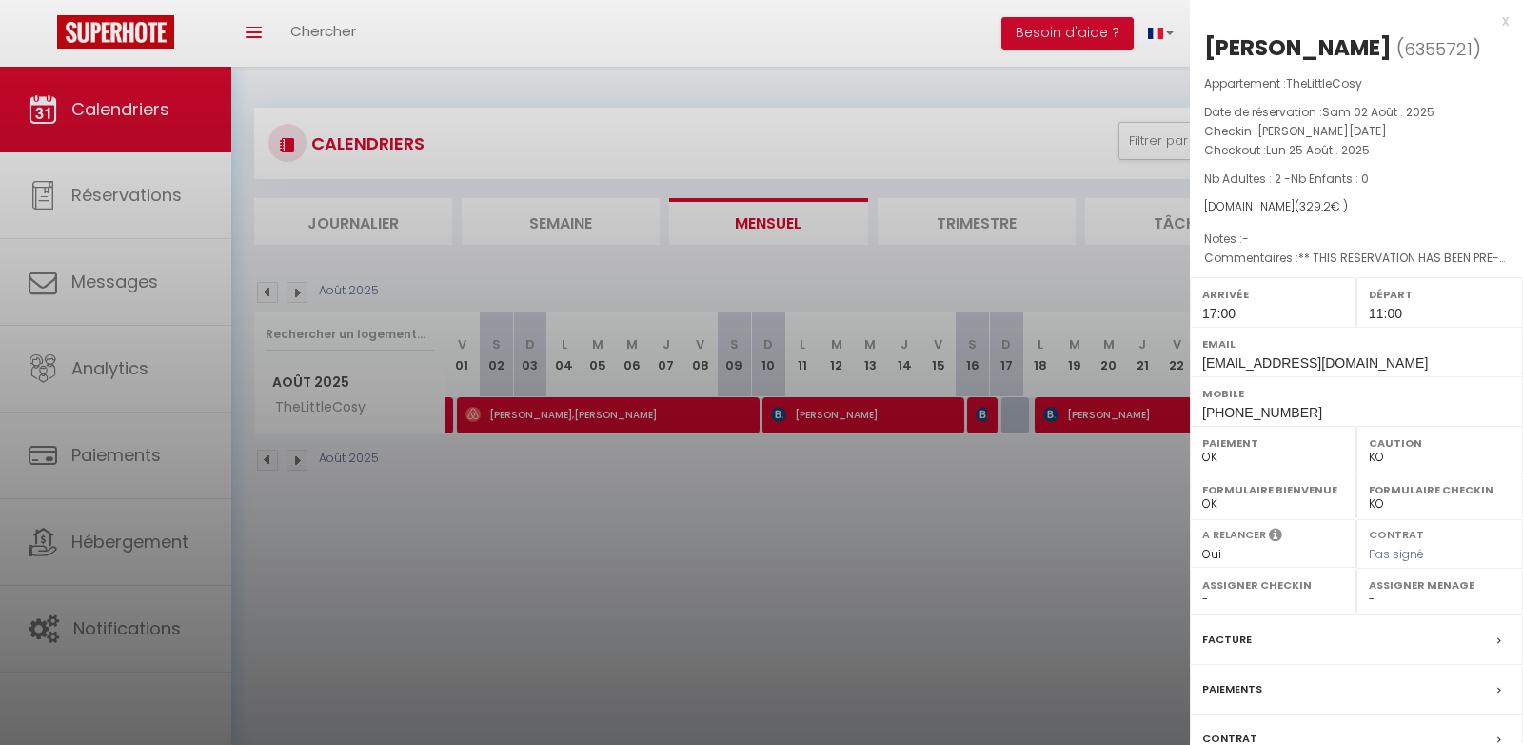
click at [1143, 549] on div at bounding box center [761, 372] width 1523 height 745
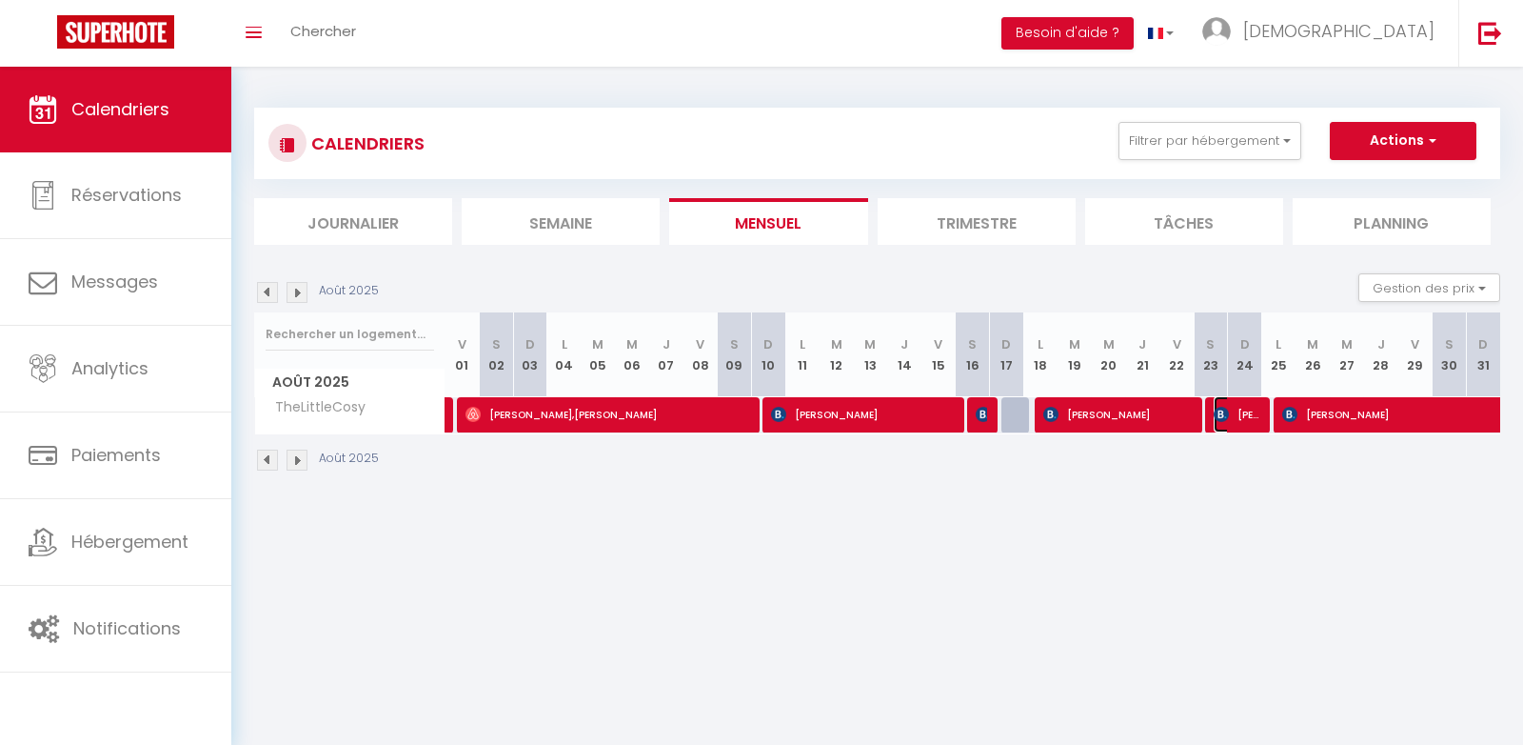
click at [1232, 406] on span "[PERSON_NAME]" at bounding box center [1237, 414] width 46 height 36
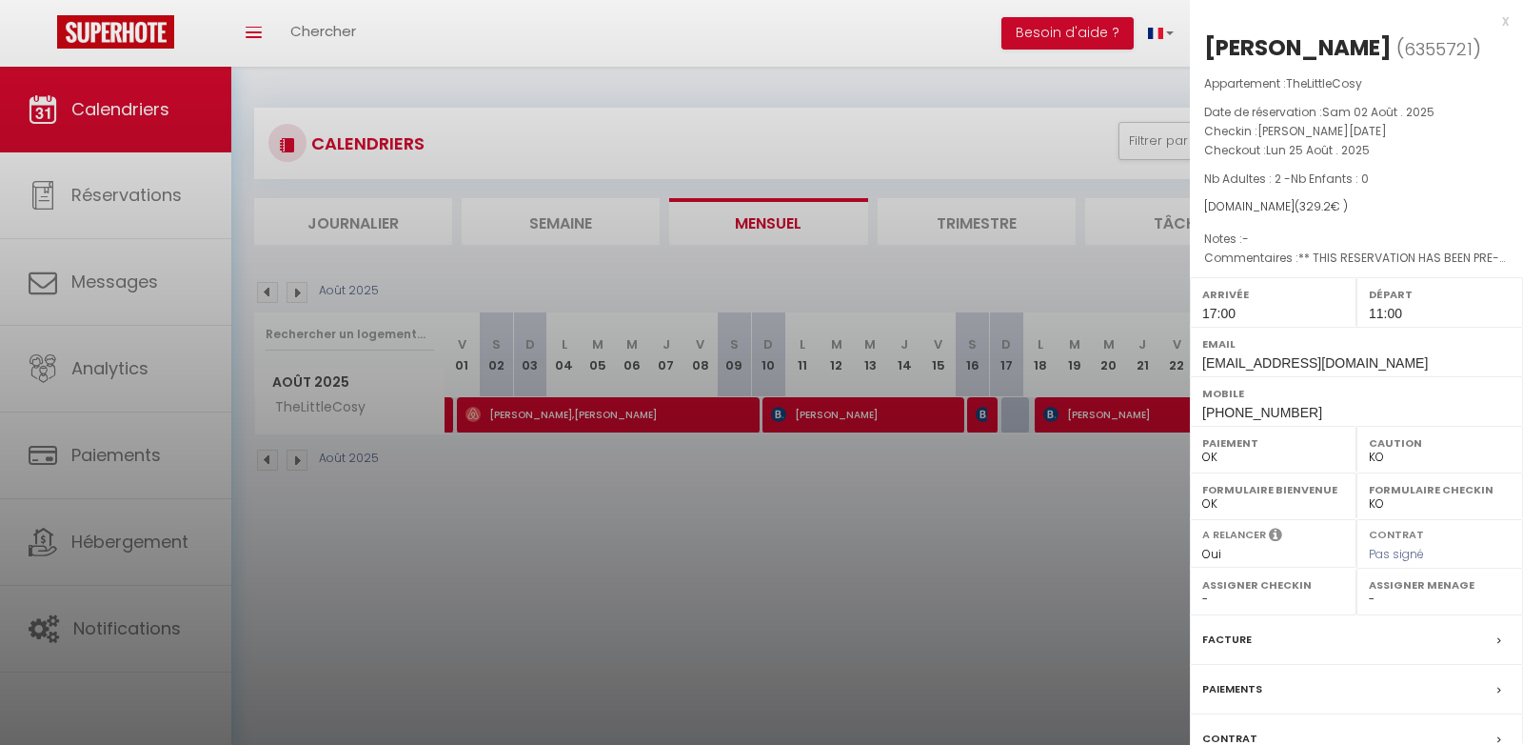
click at [1198, 461] on div "Paiement OK KO" at bounding box center [1273, 449] width 167 height 47
click at [1159, 472] on div at bounding box center [761, 372] width 1523 height 745
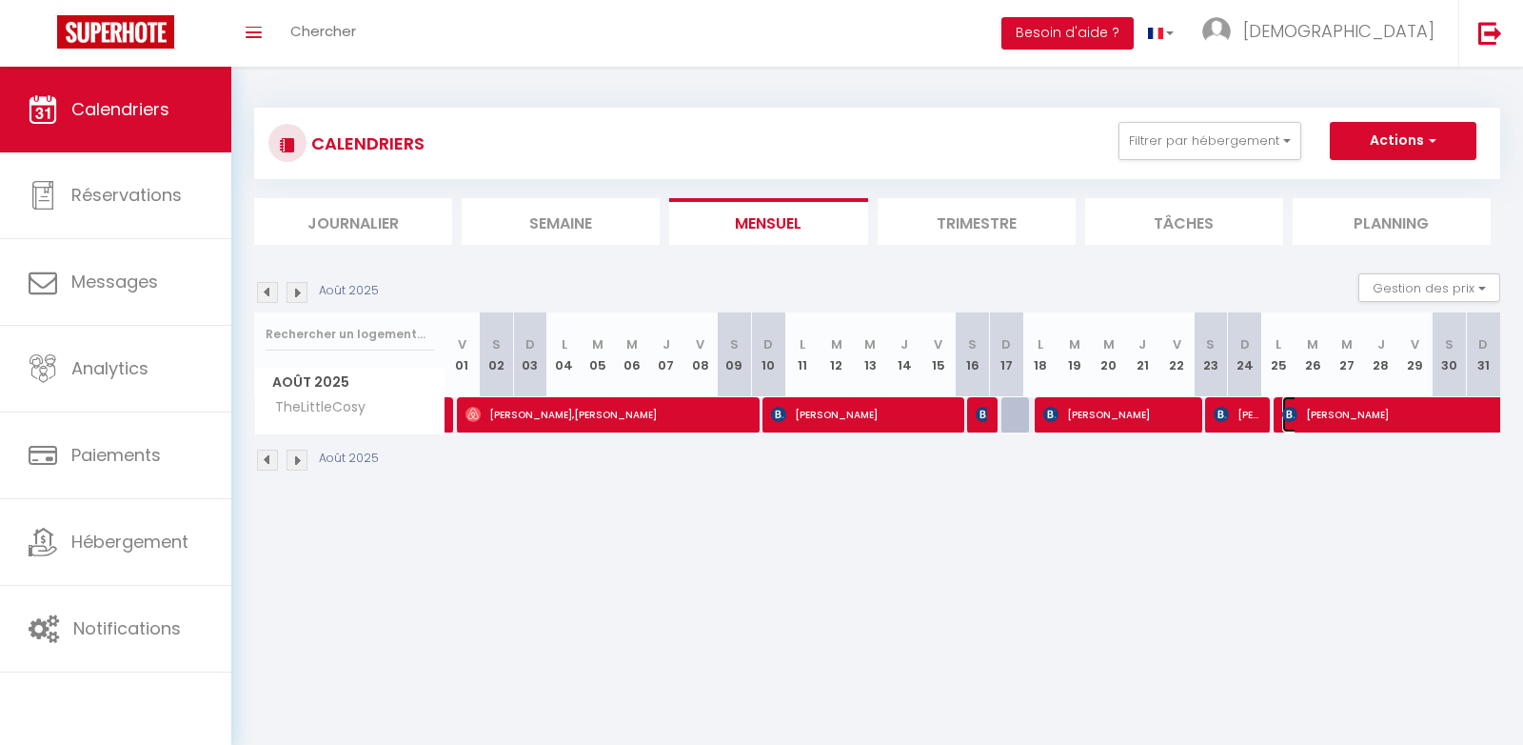
click at [1331, 422] on span "[PERSON_NAME]" at bounding box center [1479, 414] width 394 height 36
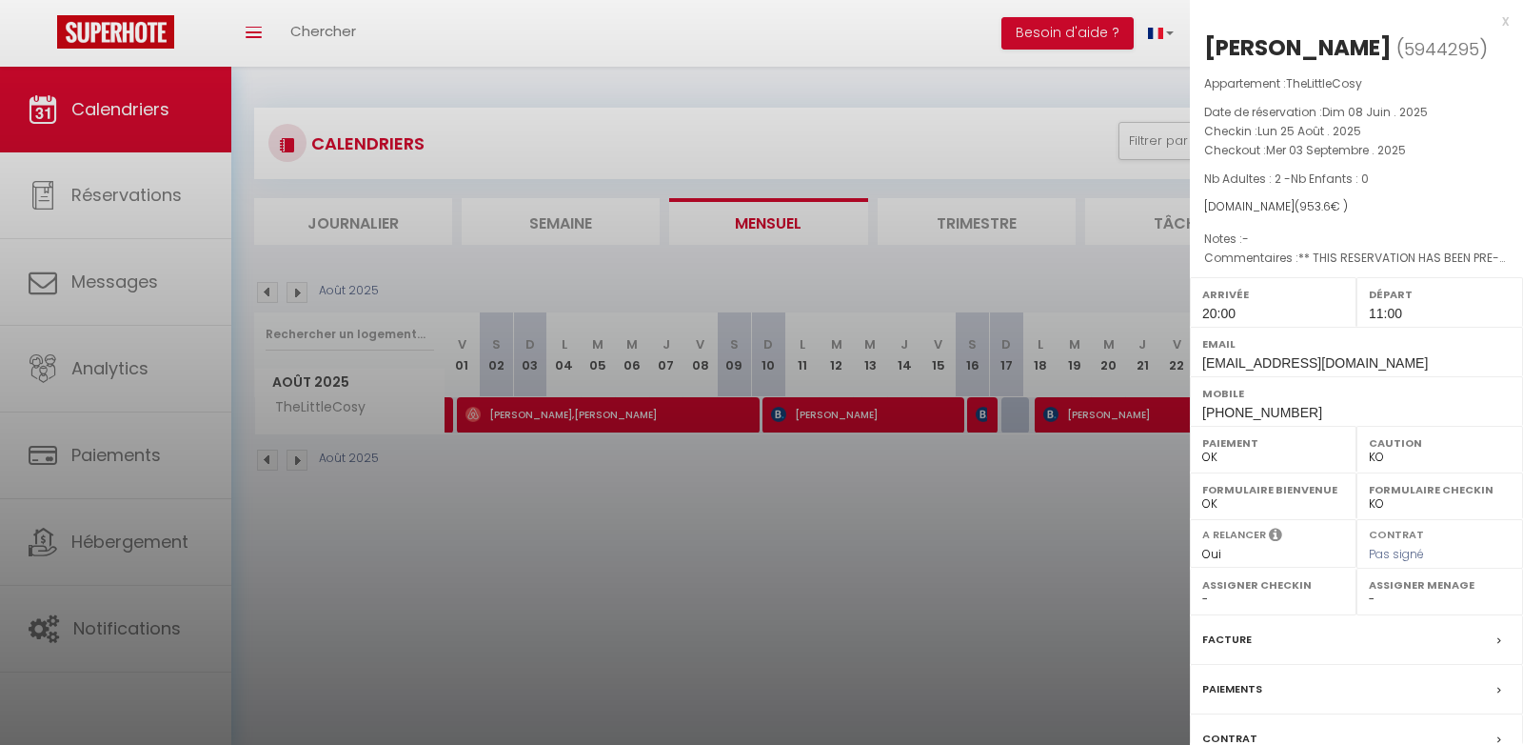
click at [942, 506] on div at bounding box center [761, 372] width 1523 height 745
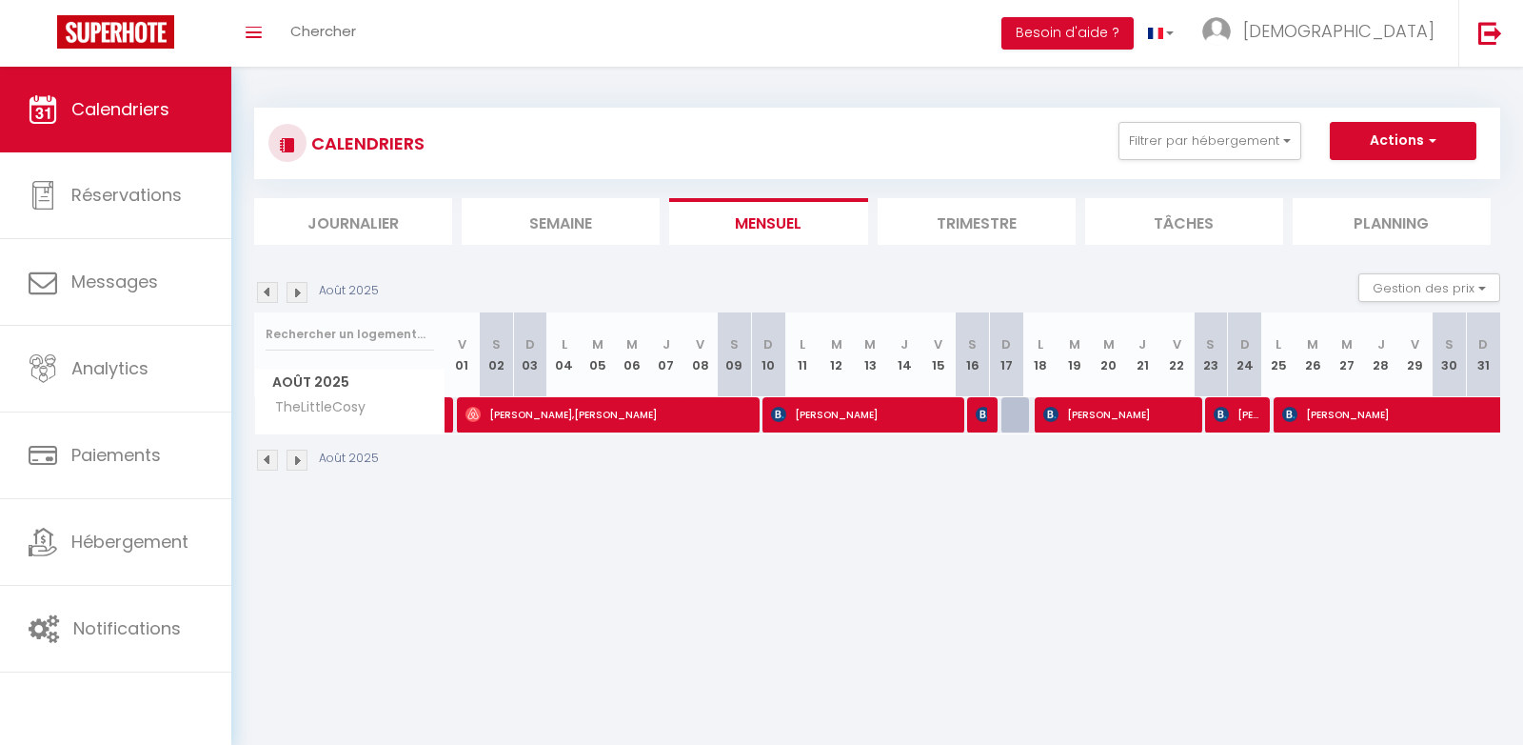
click at [299, 294] on img at bounding box center [297, 292] width 21 height 21
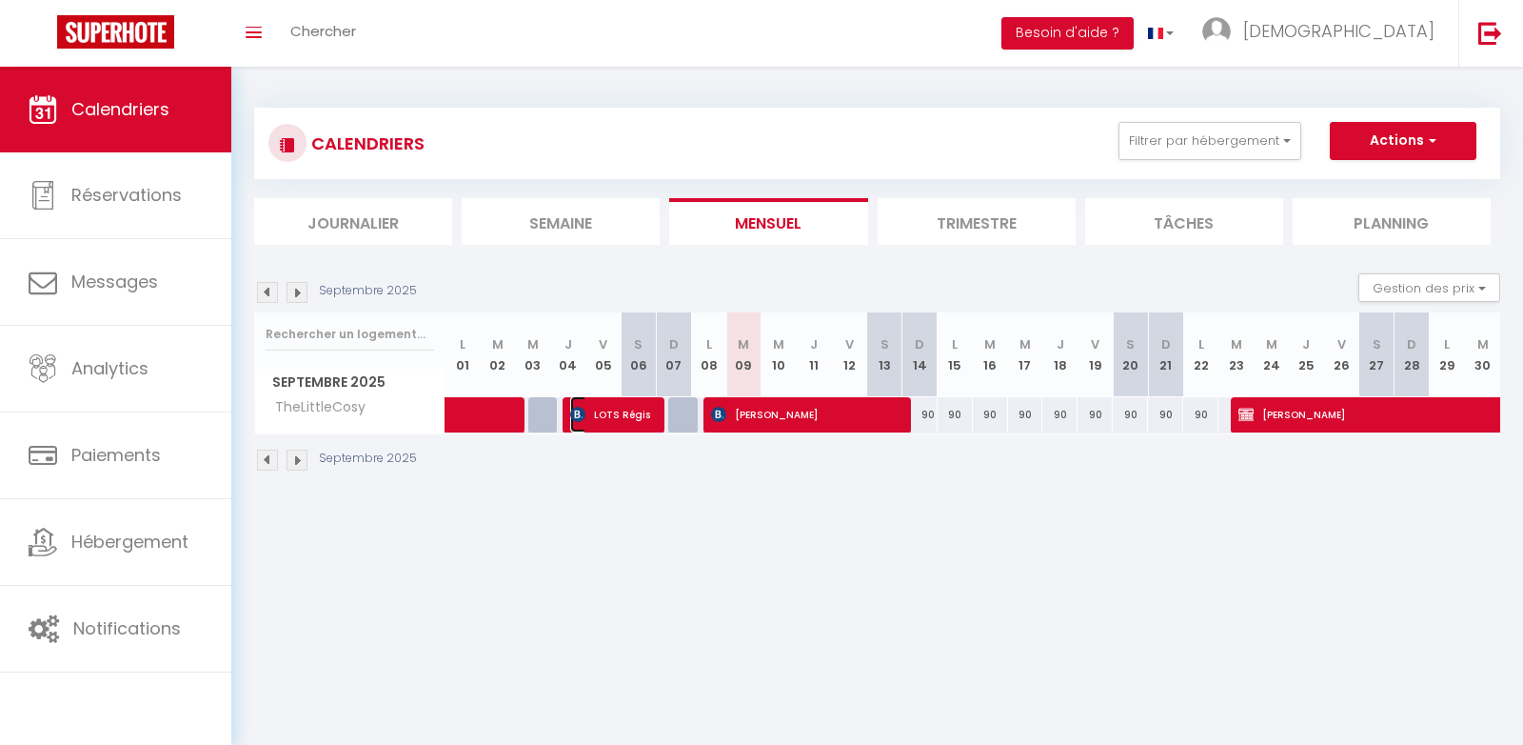
click at [600, 422] on span "LOTS Régis" at bounding box center [611, 414] width 82 height 36
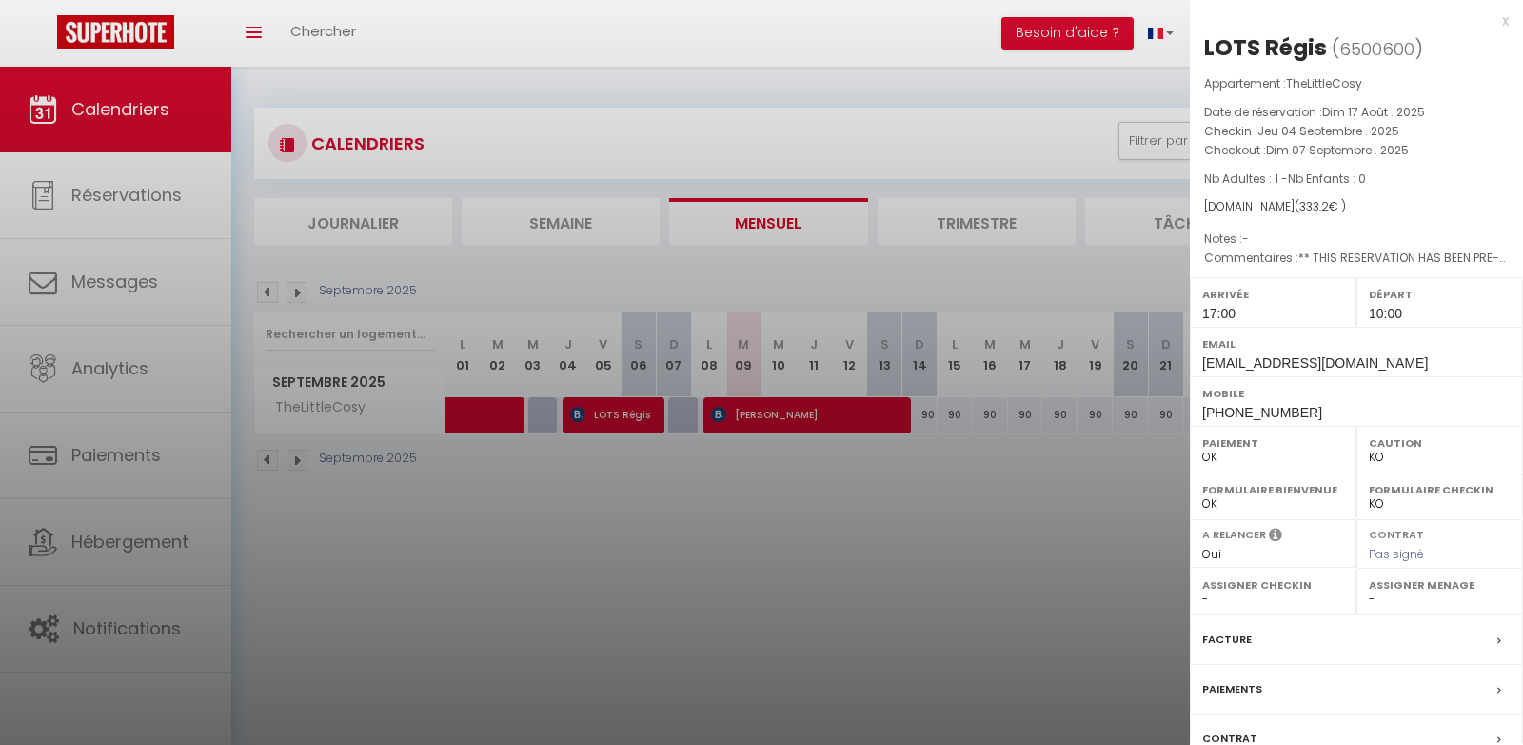
click at [608, 483] on div at bounding box center [761, 372] width 1523 height 745
